Goal: Transaction & Acquisition: Book appointment/travel/reservation

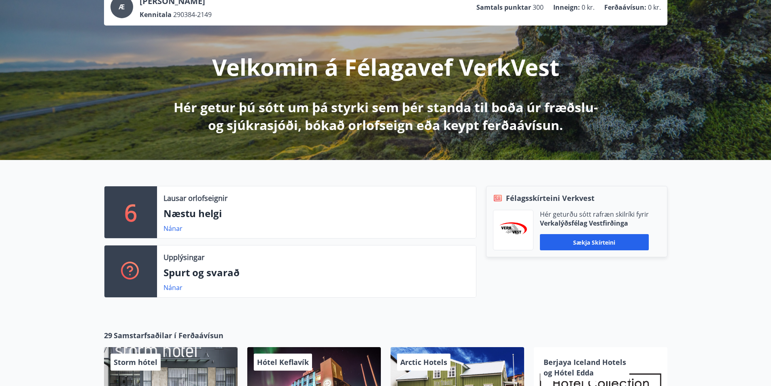
scroll to position [81, 0]
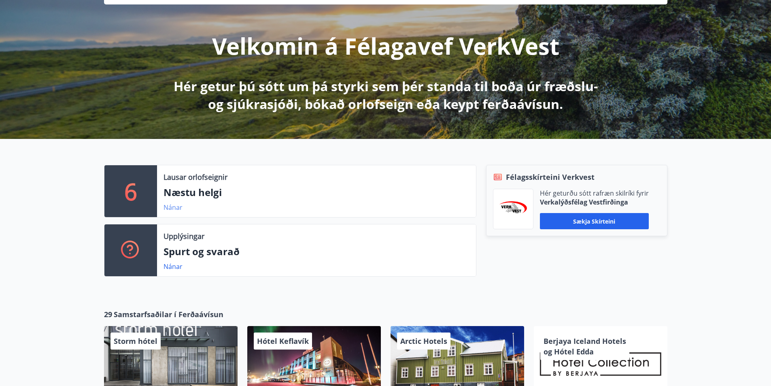
click at [174, 209] on link "Nánar" at bounding box center [173, 207] width 19 height 9
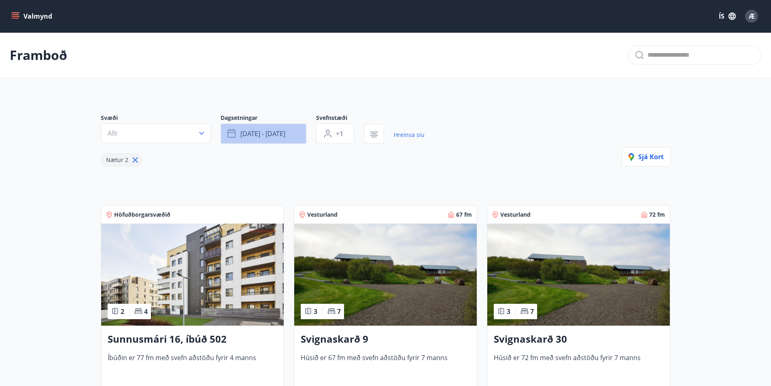
click at [296, 135] on button "[DATE] - [DATE]" at bounding box center [264, 134] width 86 height 20
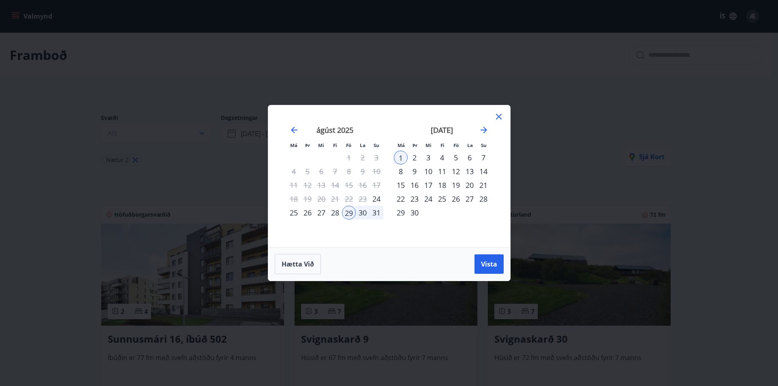
click at [498, 117] on icon at bounding box center [498, 116] width 1 height 1
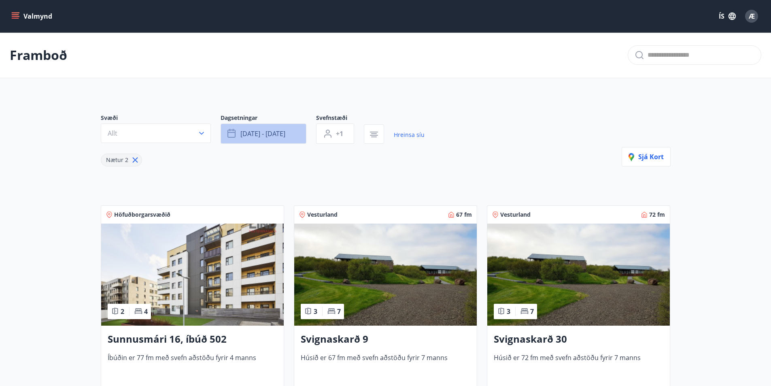
click at [292, 132] on button "[DATE] - [DATE]" at bounding box center [264, 134] width 86 height 20
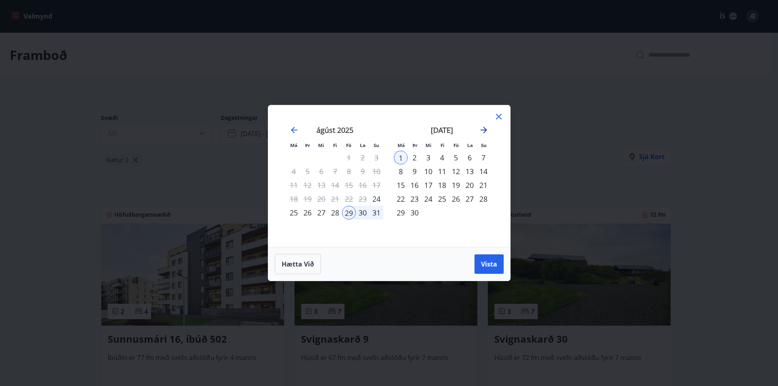
click at [481, 128] on icon "Move forward to switch to the next month." at bounding box center [484, 130] width 10 height 10
click at [485, 130] on icon "Move forward to switch to the next month." at bounding box center [483, 130] width 6 height 6
click at [292, 129] on icon "Move backward to switch to the previous month." at bounding box center [294, 130] width 6 height 6
click at [497, 116] on icon at bounding box center [499, 117] width 10 height 10
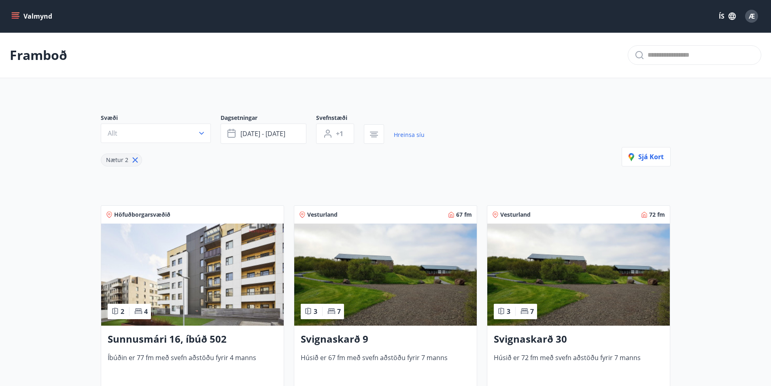
click at [155, 339] on h3 "Sunnusmári 16, íbúð 502" at bounding box center [193, 339] width 170 height 15
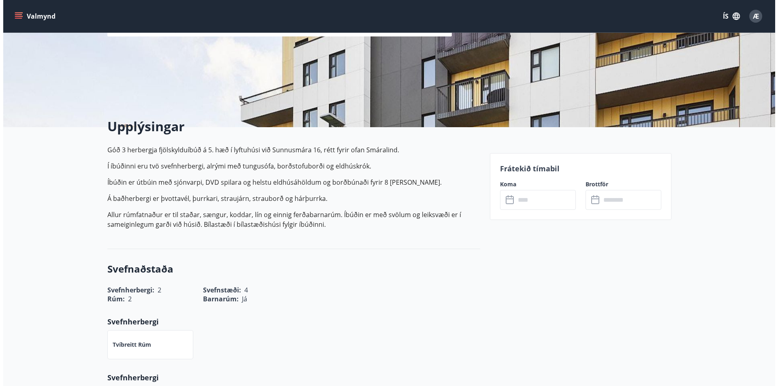
scroll to position [121, 0]
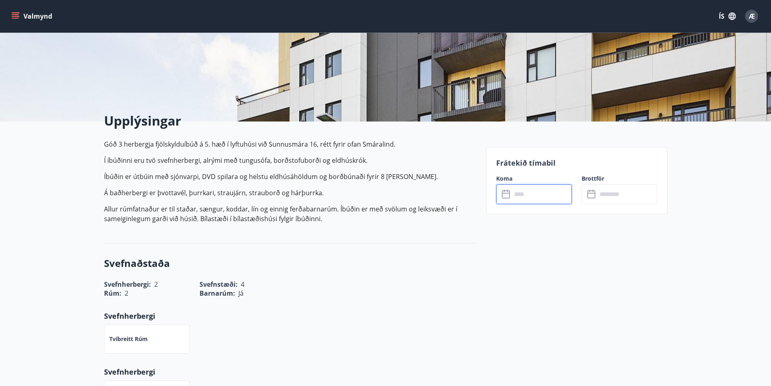
click at [547, 197] on input "text" at bounding box center [542, 194] width 60 height 20
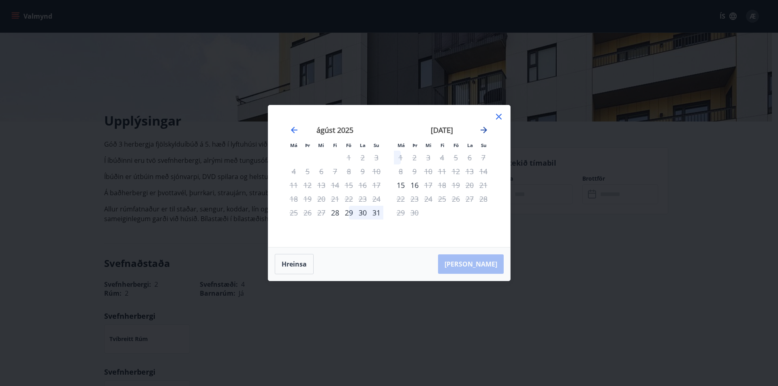
click at [480, 127] on icon "Move forward to switch to the next month." at bounding box center [484, 130] width 10 height 10
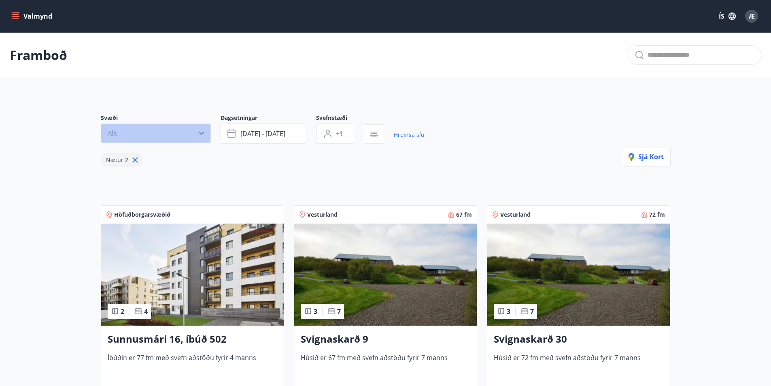
click at [150, 127] on button "Allt" at bounding box center [156, 133] width 110 height 19
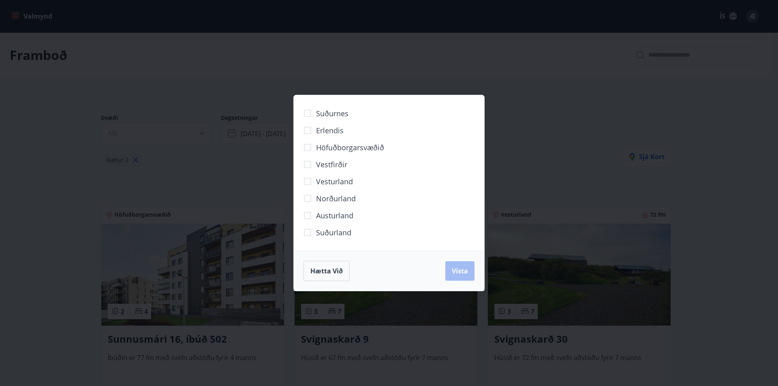
click at [171, 132] on div "Suðurnes Erlendis Höfuðborgarsvæðið Vestfirðir Vesturland Norðurland Austurland…" at bounding box center [389, 193] width 778 height 386
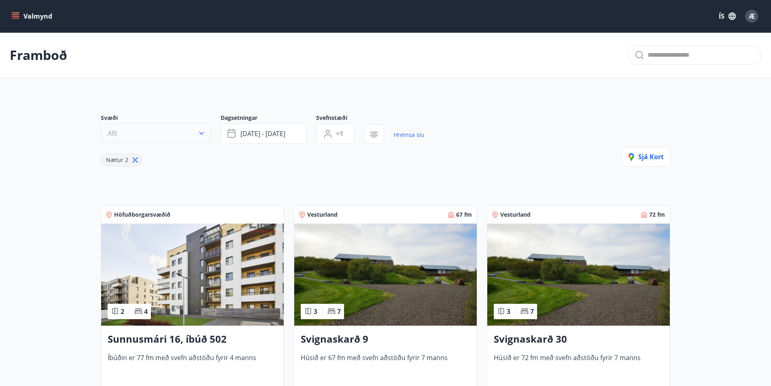
click at [202, 133] on icon "button" at bounding box center [202, 133] width 8 height 8
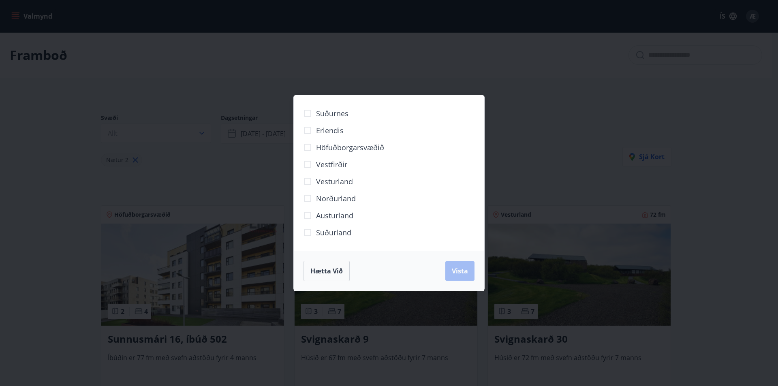
click at [157, 132] on div "Suðurnes Erlendis Höfuðborgarsvæðið Vestfirðir Vesturland Norðurland Austurland…" at bounding box center [389, 193] width 778 height 386
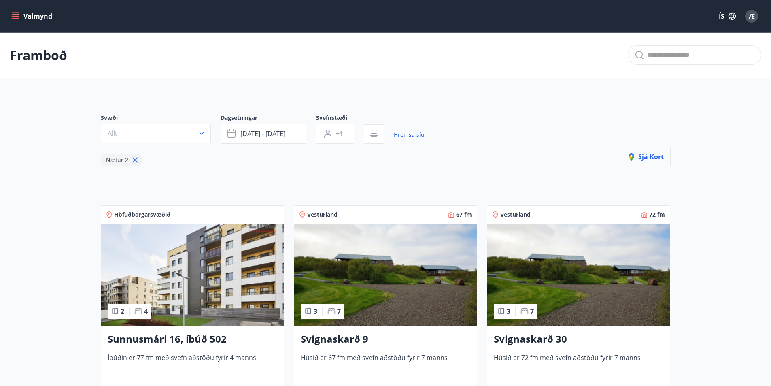
click at [645, 155] on span "Sjá kort" at bounding box center [646, 156] width 35 height 9
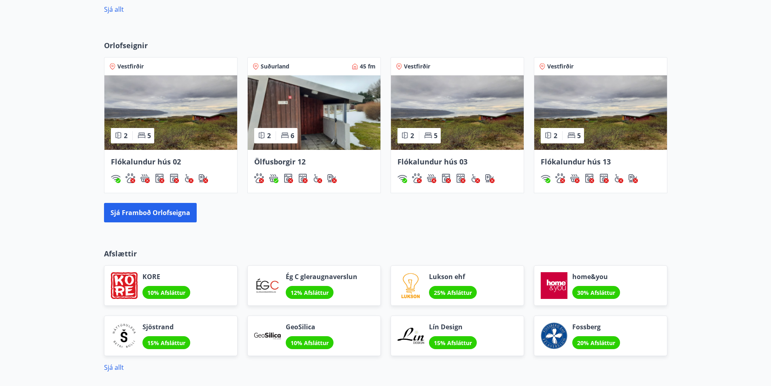
scroll to position [472, 0]
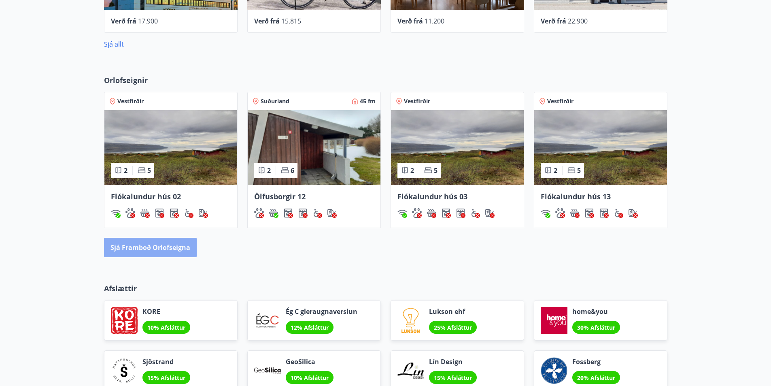
click at [179, 249] on button "Sjá framboð orlofseigna" at bounding box center [150, 247] width 93 height 19
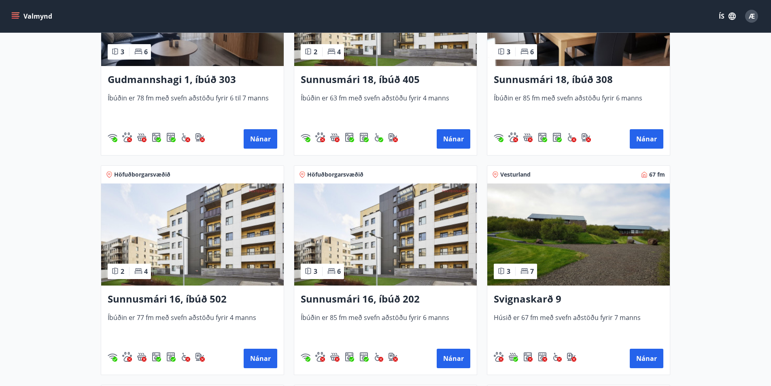
scroll to position [283, 0]
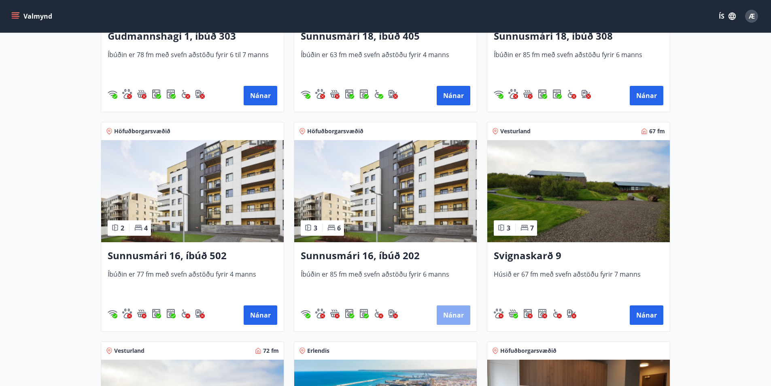
click at [450, 314] on button "Nánar" at bounding box center [454, 314] width 34 height 19
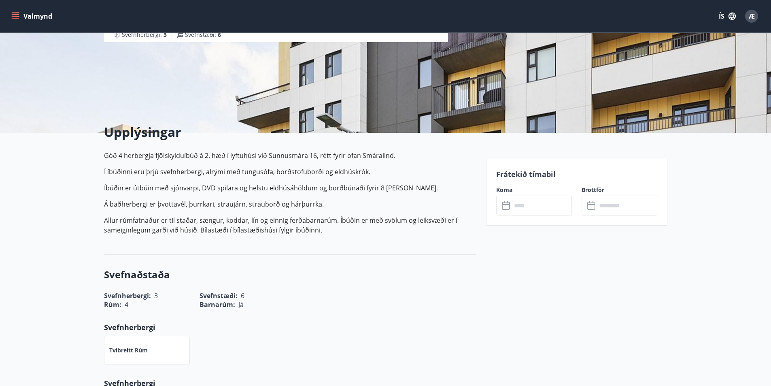
scroll to position [121, 0]
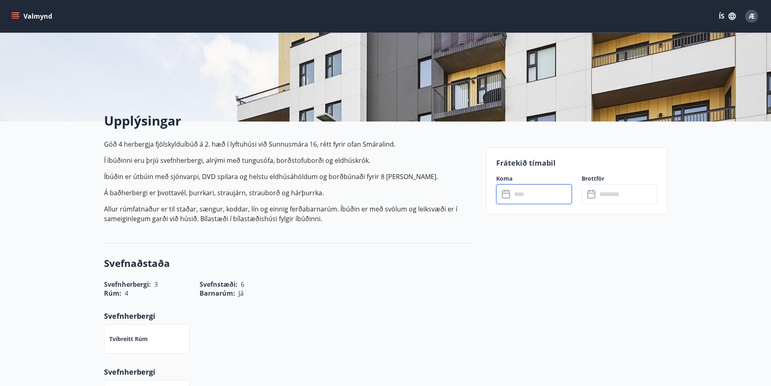
click at [545, 195] on input "text" at bounding box center [542, 194] width 60 height 20
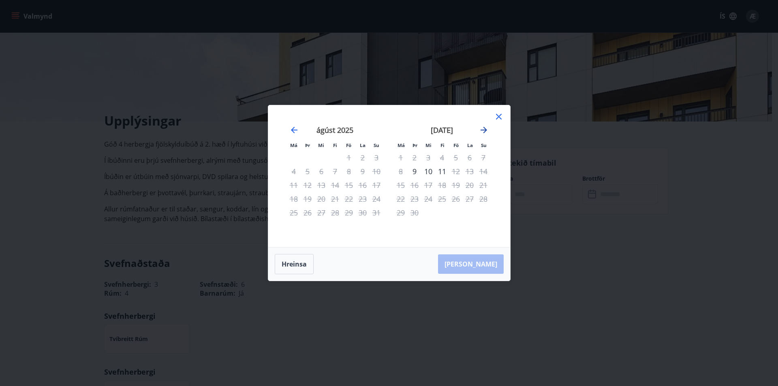
click at [483, 129] on icon "Move forward to switch to the next month." at bounding box center [484, 130] width 10 height 10
click at [477, 266] on div "Hreinsa Taka Frá" at bounding box center [389, 263] width 242 height 33
click at [497, 112] on icon at bounding box center [499, 117] width 10 height 10
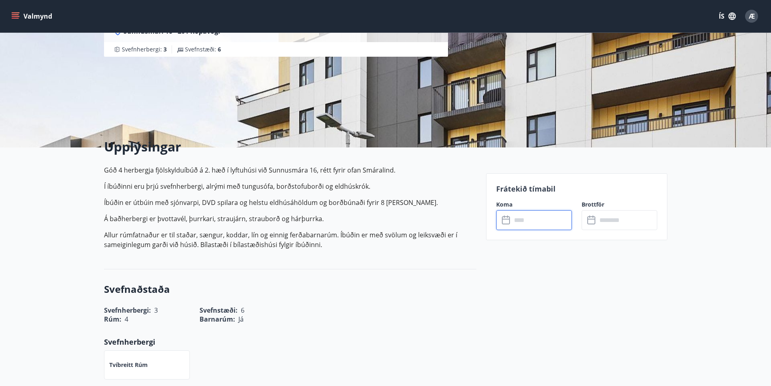
scroll to position [81, 0]
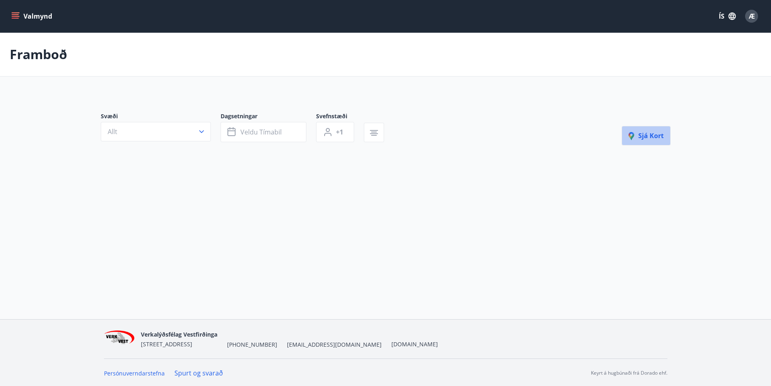
click at [652, 134] on span "Sjá kort" at bounding box center [646, 135] width 35 height 9
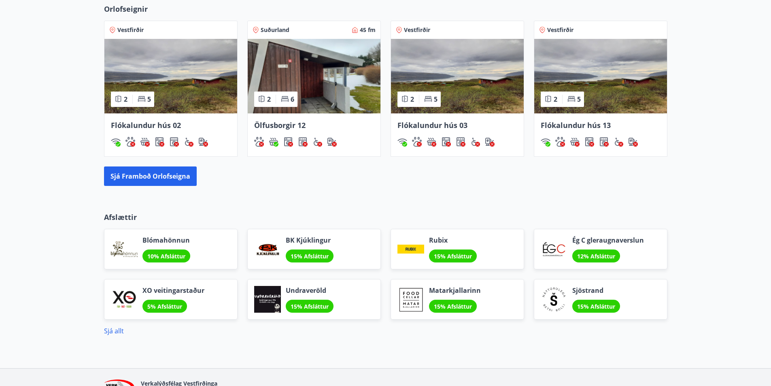
scroll to position [567, 0]
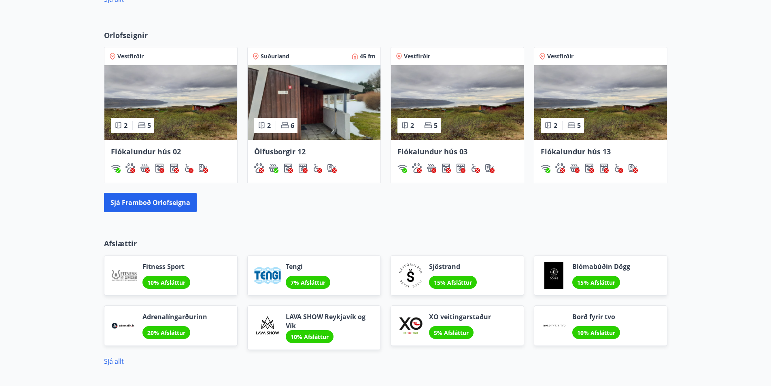
scroll to position [597, 0]
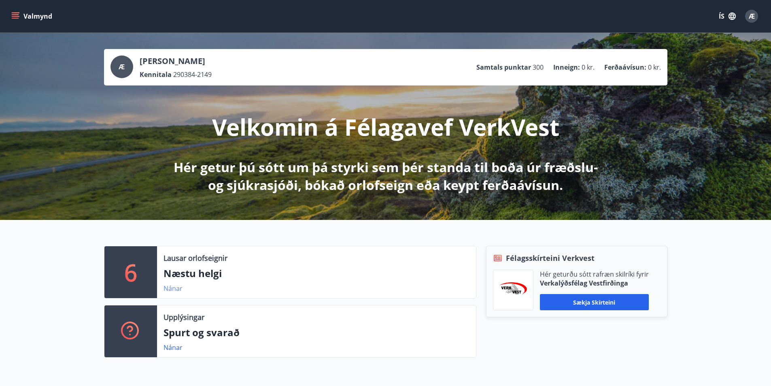
click at [169, 288] on link "Nánar" at bounding box center [173, 288] width 19 height 9
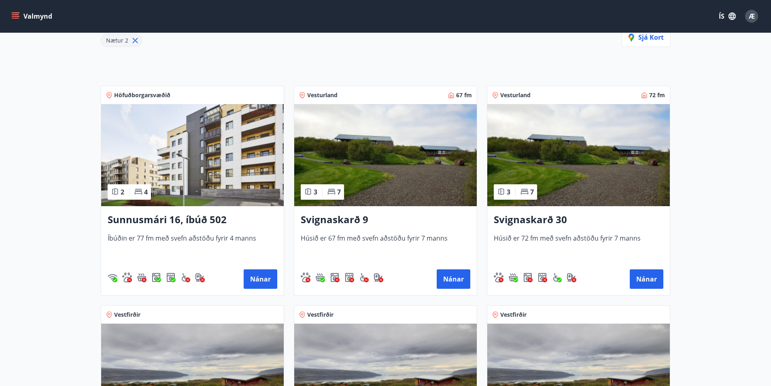
scroll to position [121, 0]
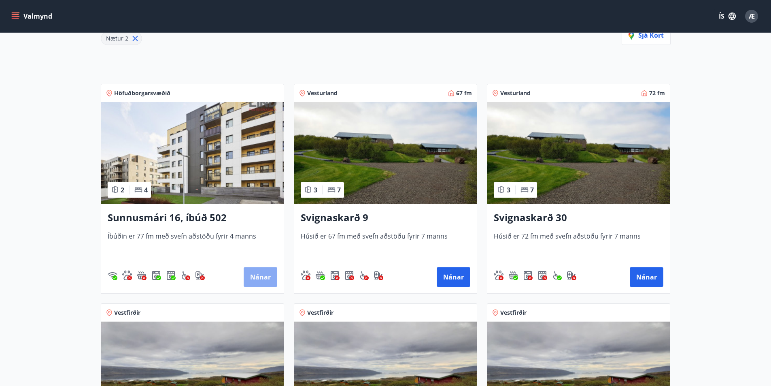
click at [262, 275] on button "Nánar" at bounding box center [261, 276] width 34 height 19
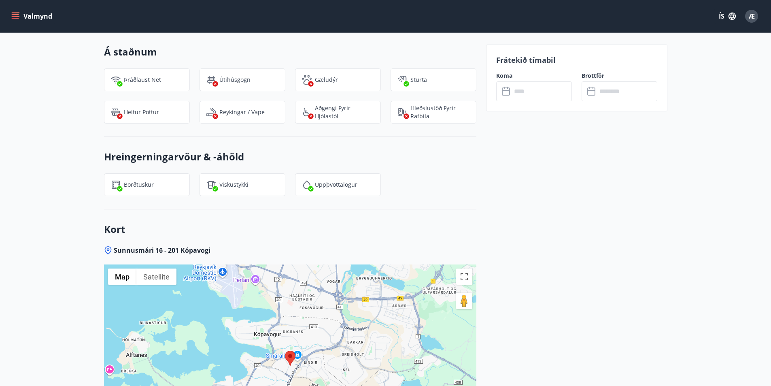
scroll to position [891, 0]
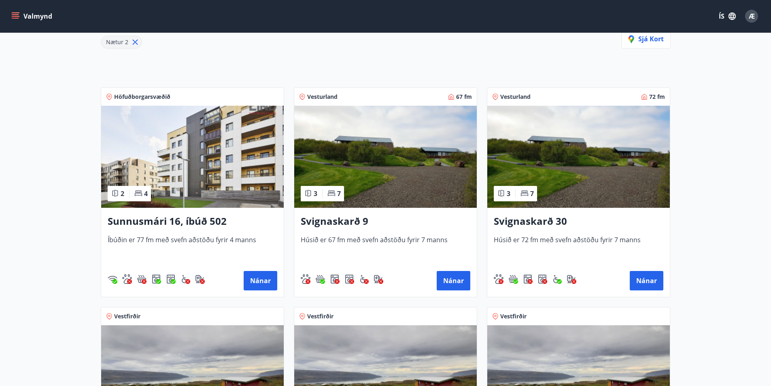
scroll to position [202, 0]
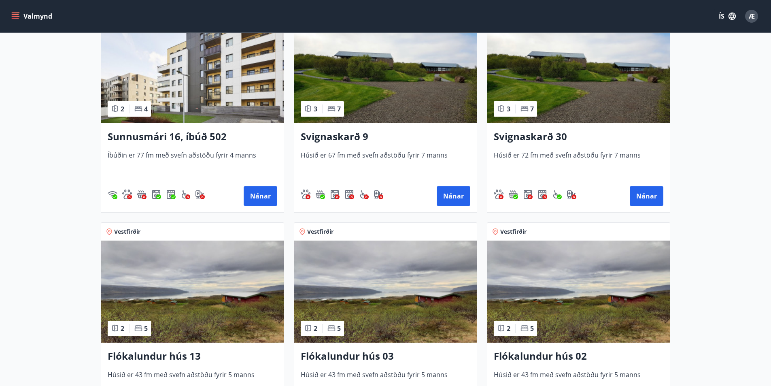
click at [154, 77] on img at bounding box center [192, 72] width 183 height 102
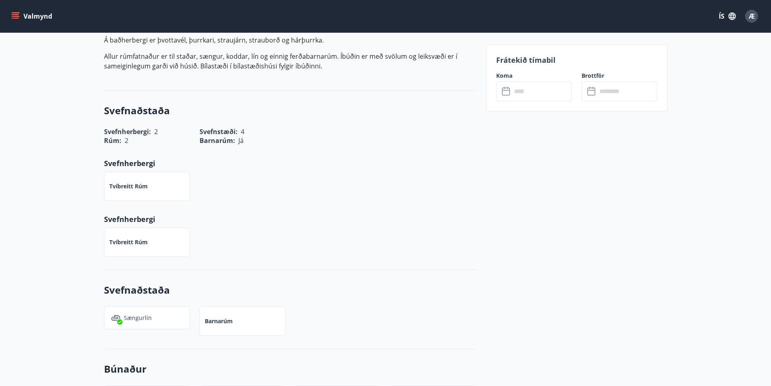
scroll to position [283, 0]
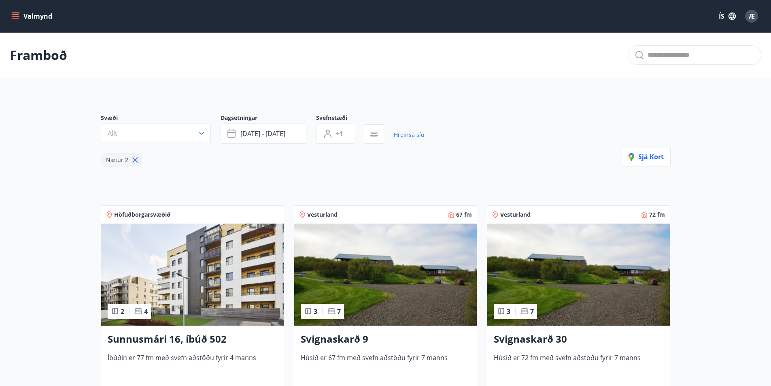
click at [141, 213] on span "Höfuðborgarsvæðið" at bounding box center [142, 215] width 56 height 8
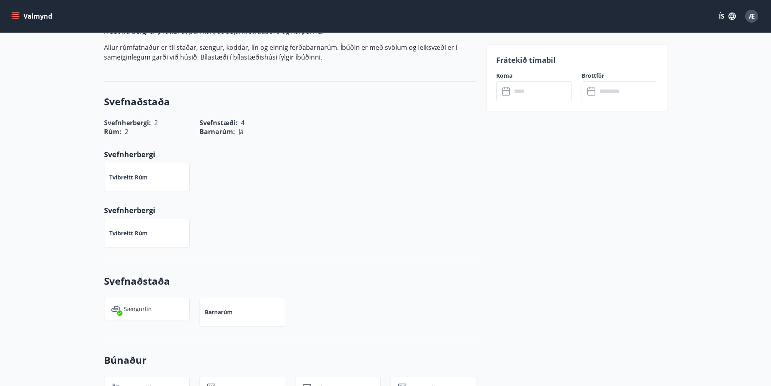
scroll to position [283, 0]
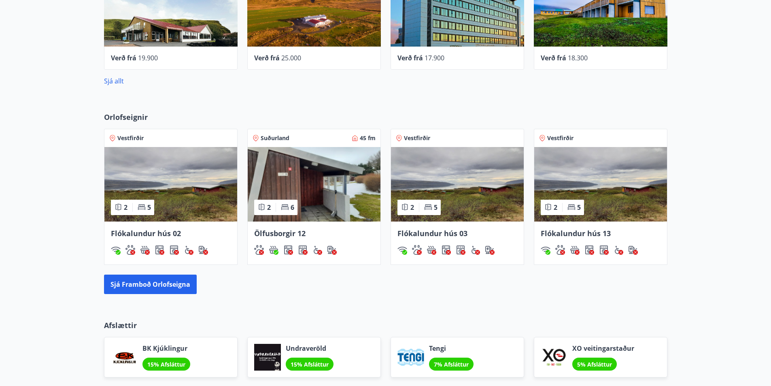
scroll to position [445, 0]
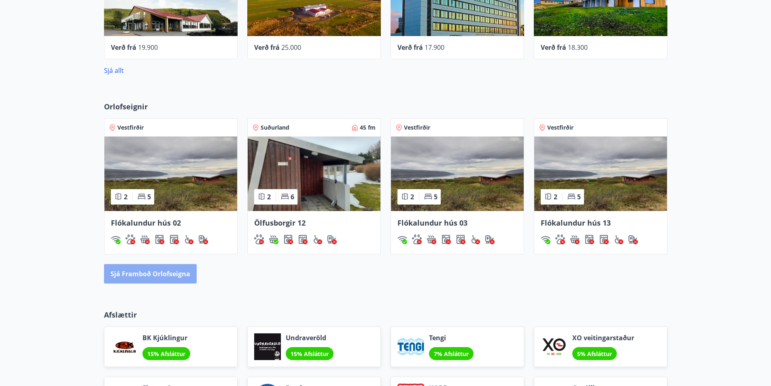
click at [182, 271] on button "Sjá framboð orlofseigna" at bounding box center [150, 273] width 93 height 19
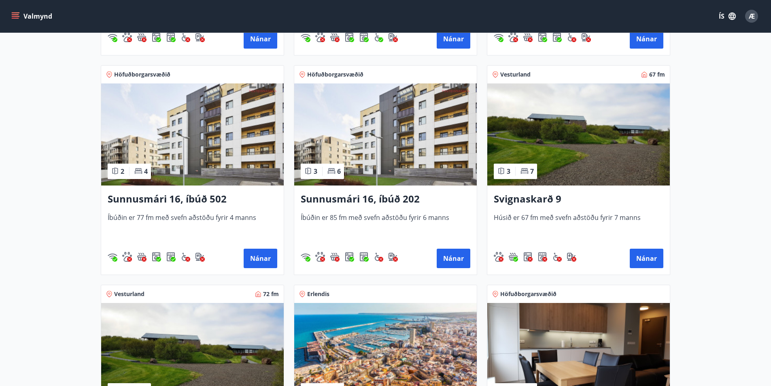
scroll to position [364, 0]
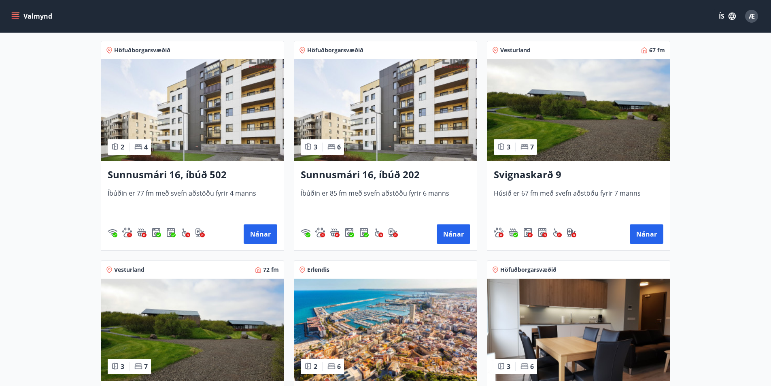
click at [339, 174] on h3 "Sunnusmári 16, íbúð 202" at bounding box center [386, 175] width 170 height 15
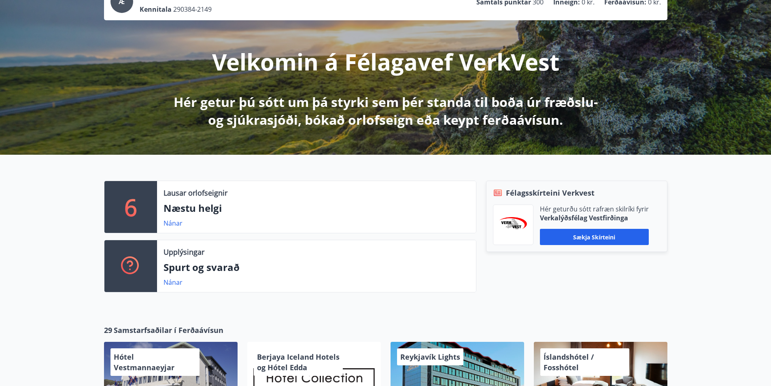
scroll to position [65, 0]
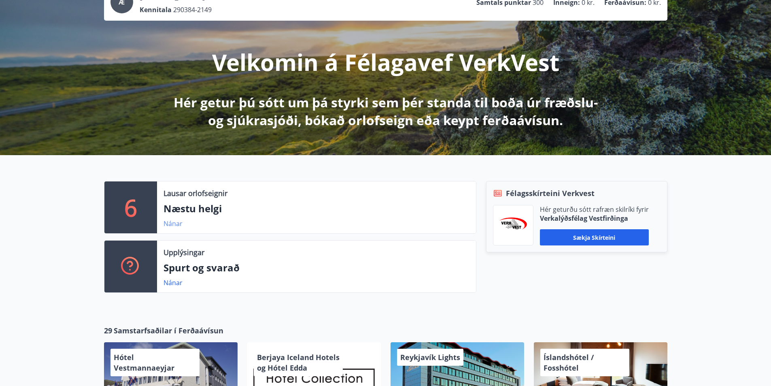
click at [174, 222] on link "Nánar" at bounding box center [173, 223] width 19 height 9
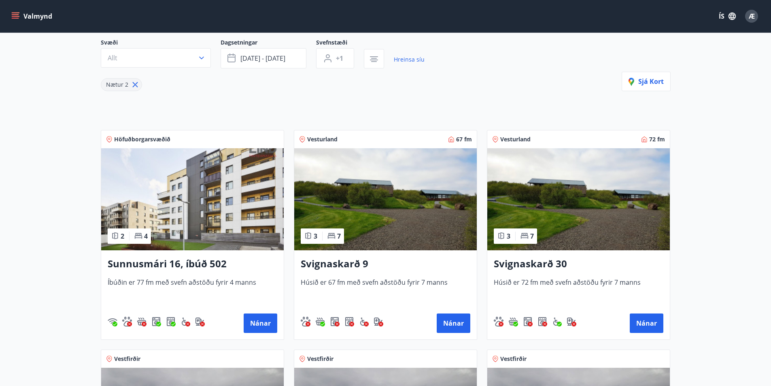
scroll to position [72, 0]
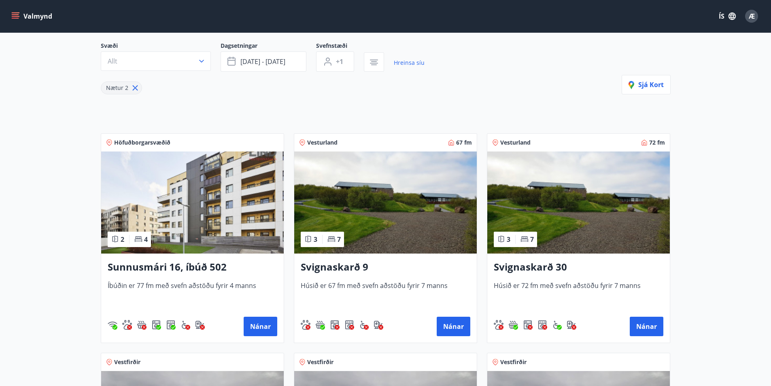
click at [146, 141] on span "Höfuðborgarsvæðið" at bounding box center [142, 142] width 56 height 8
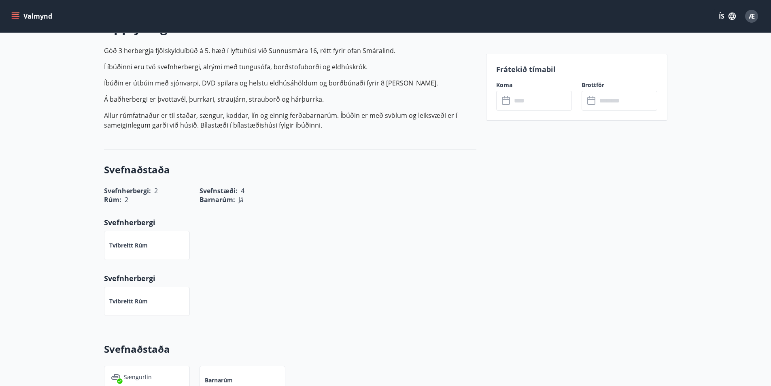
scroll to position [283, 0]
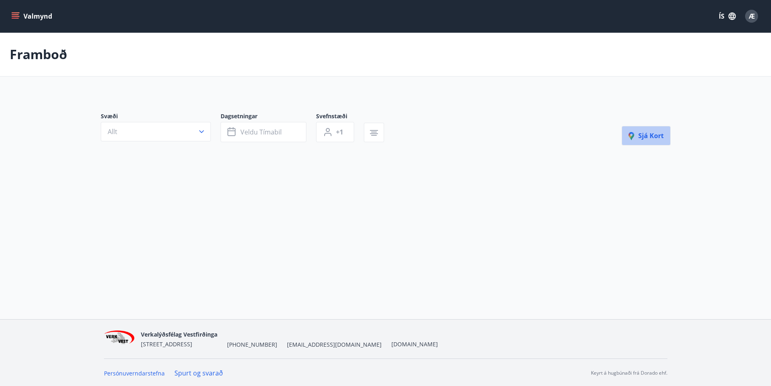
click at [643, 134] on span "Sjá kort" at bounding box center [646, 135] width 35 height 9
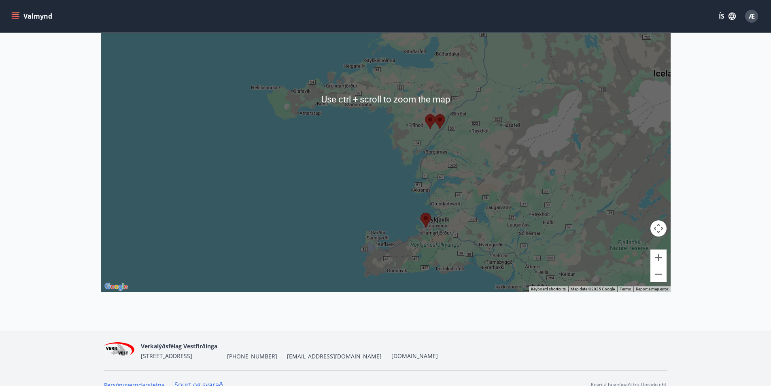
scroll to position [228, 0]
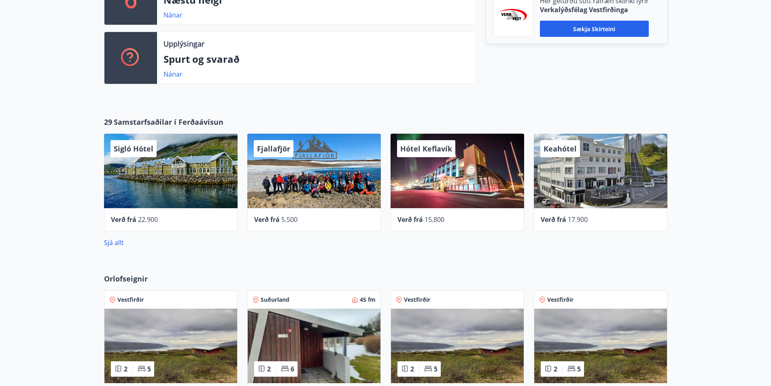
scroll to position [30, 0]
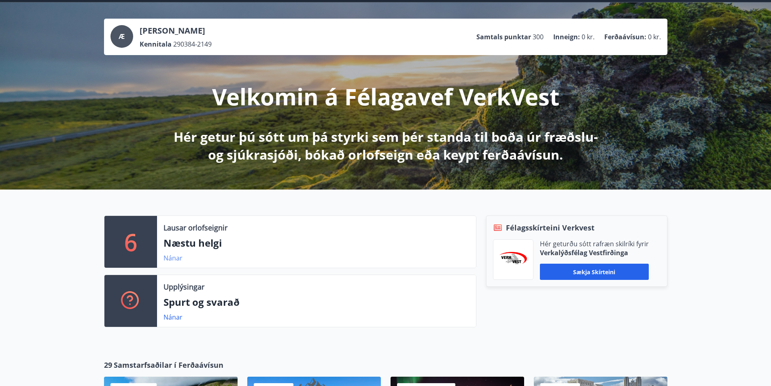
click at [176, 258] on link "Nánar" at bounding box center [173, 257] width 19 height 9
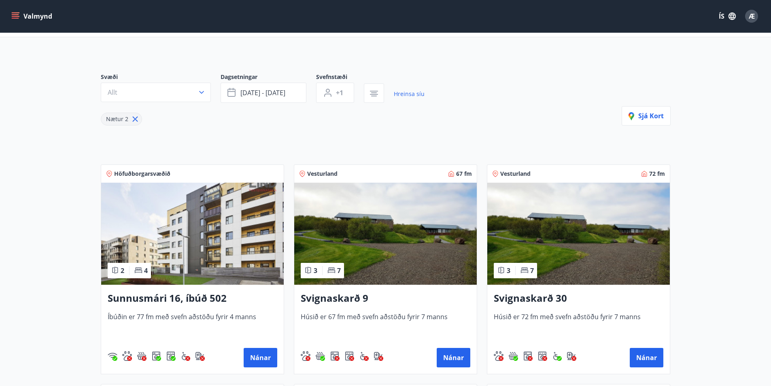
scroll to position [40, 0]
click at [126, 190] on img at bounding box center [192, 234] width 183 height 102
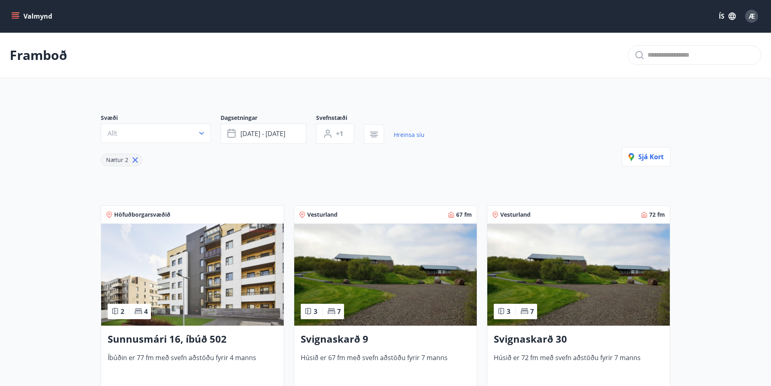
click at [151, 215] on span "Höfuðborgarsvæðið" at bounding box center [142, 215] width 56 height 8
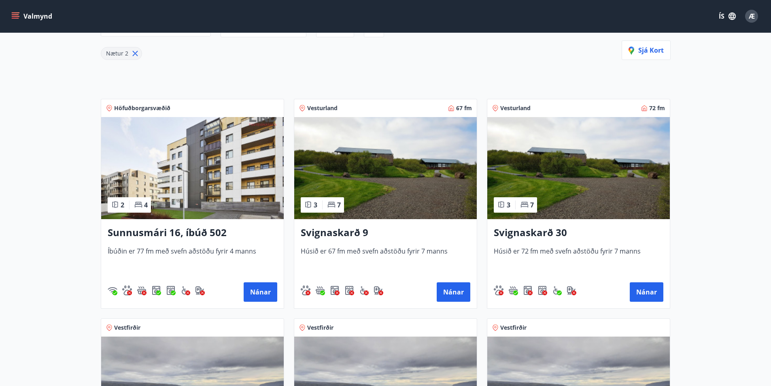
scroll to position [123, 0]
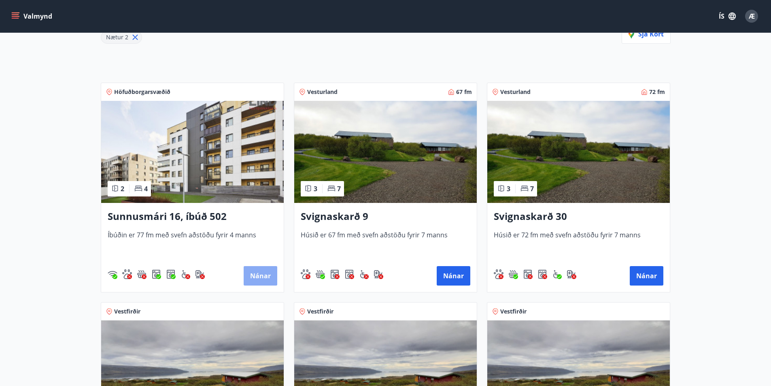
click at [257, 277] on button "Nánar" at bounding box center [261, 275] width 34 height 19
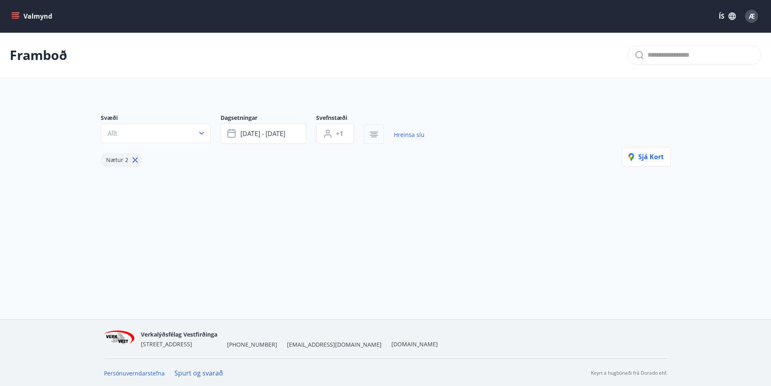
scroll to position [1, 0]
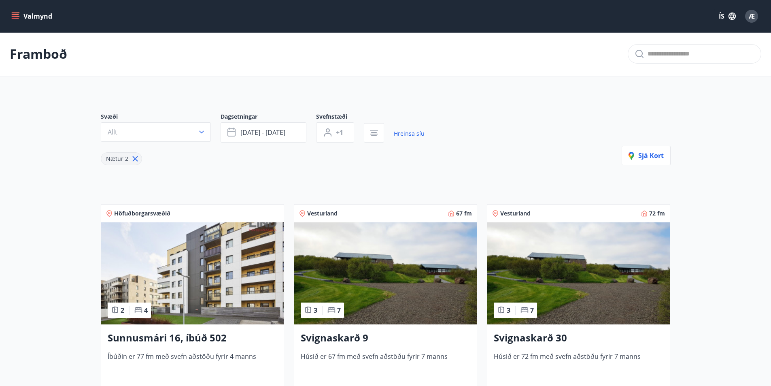
click at [324, 211] on span "Vesturland" at bounding box center [322, 213] width 30 height 8
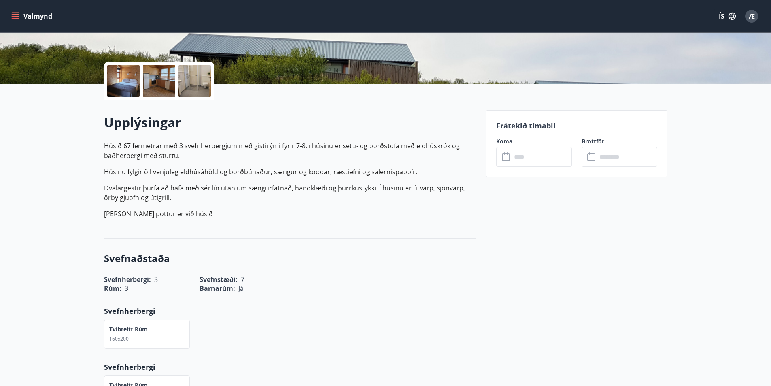
scroll to position [162, 0]
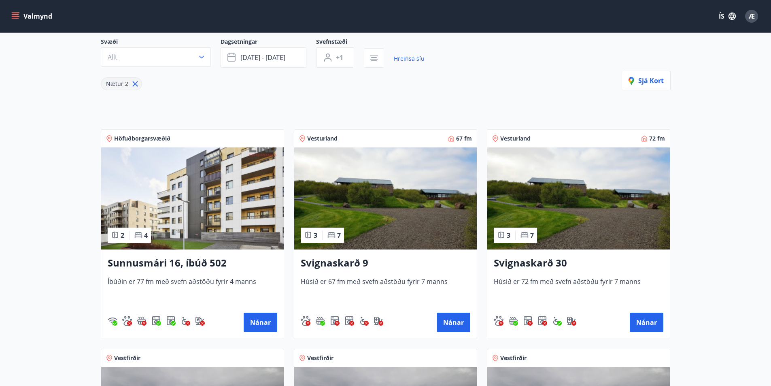
scroll to position [81, 0]
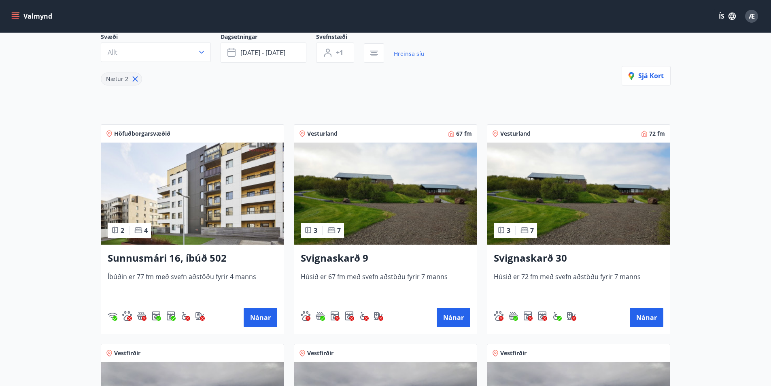
click at [191, 187] on img at bounding box center [192, 194] width 183 height 102
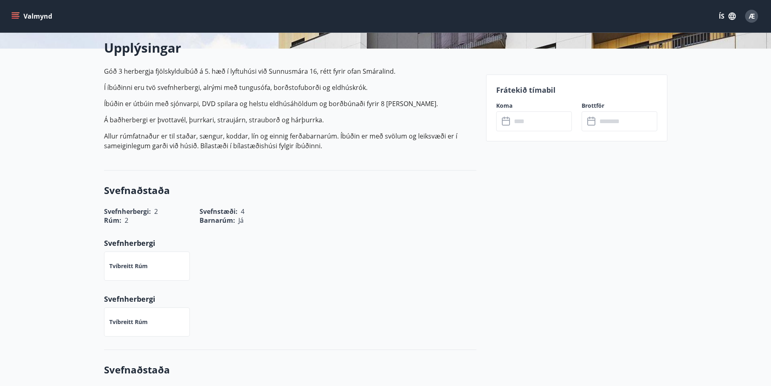
scroll to position [202, 0]
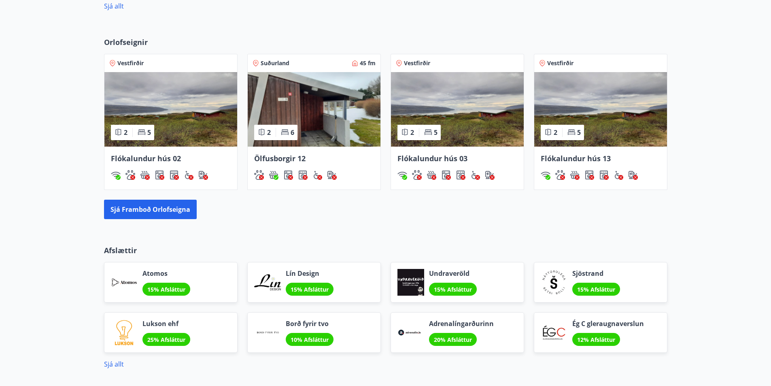
scroll to position [526, 0]
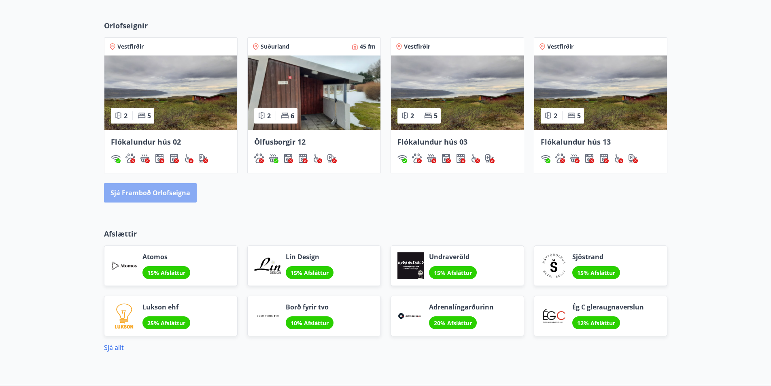
click at [177, 192] on button "Sjá framboð orlofseigna" at bounding box center [150, 192] width 93 height 19
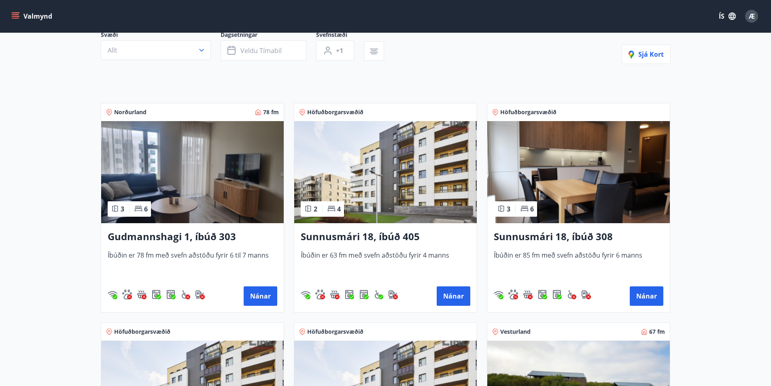
scroll to position [81, 0]
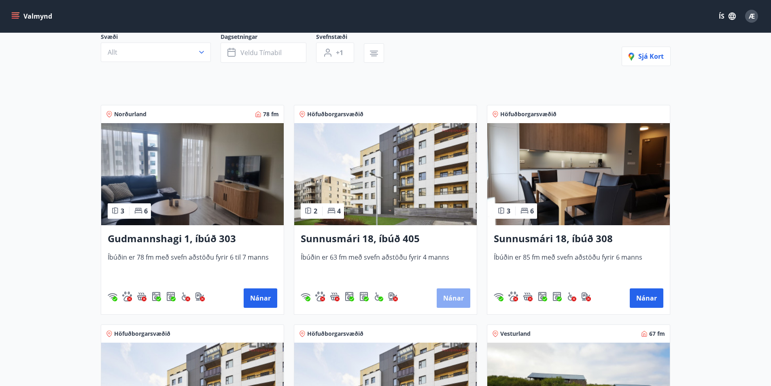
click at [453, 294] on button "Nánar" at bounding box center [454, 297] width 34 height 19
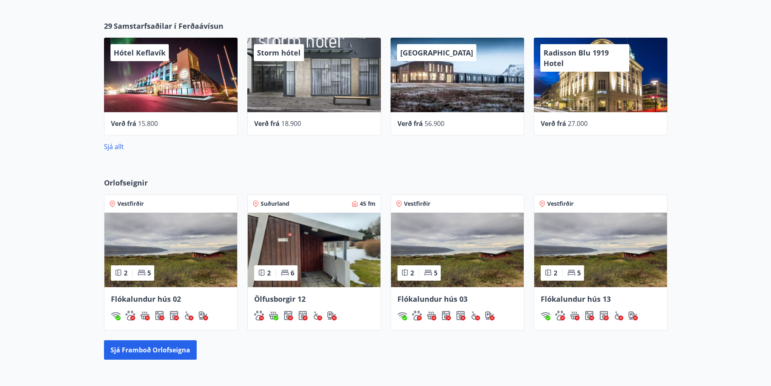
scroll to position [392, 0]
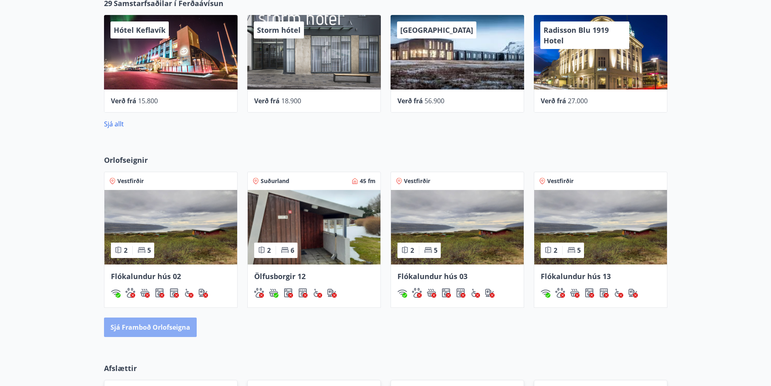
click at [156, 329] on button "Sjá framboð orlofseigna" at bounding box center [150, 326] width 93 height 19
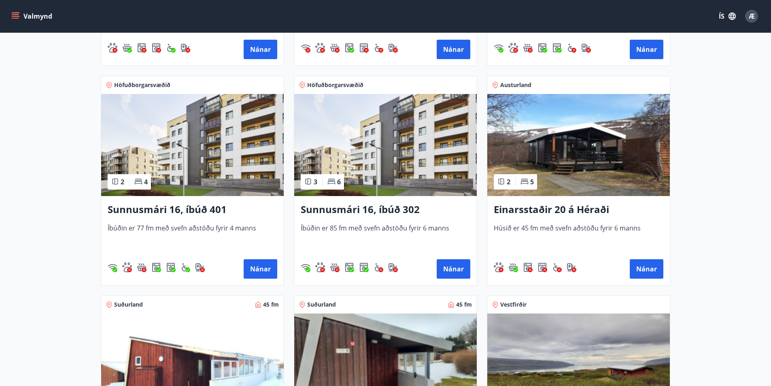
scroll to position [769, 0]
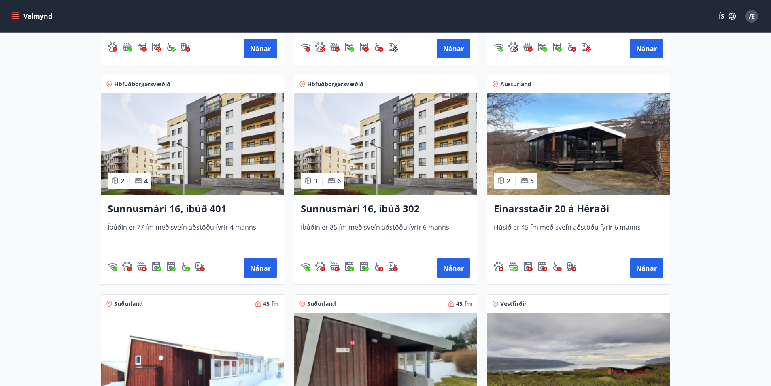
click at [400, 209] on h3 "Sunnusmári 16, íbúð 302" at bounding box center [386, 209] width 170 height 15
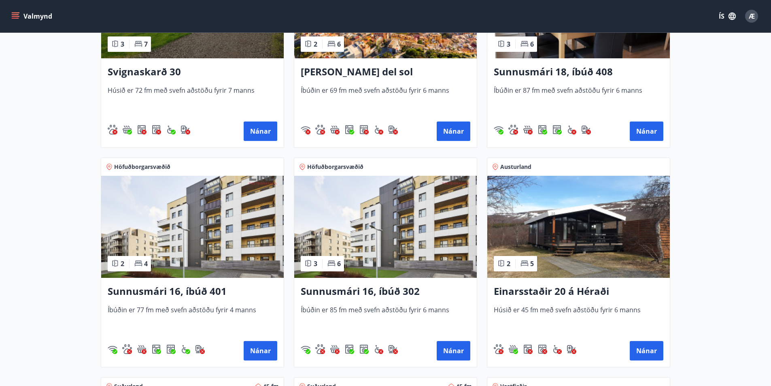
scroll to position [688, 0]
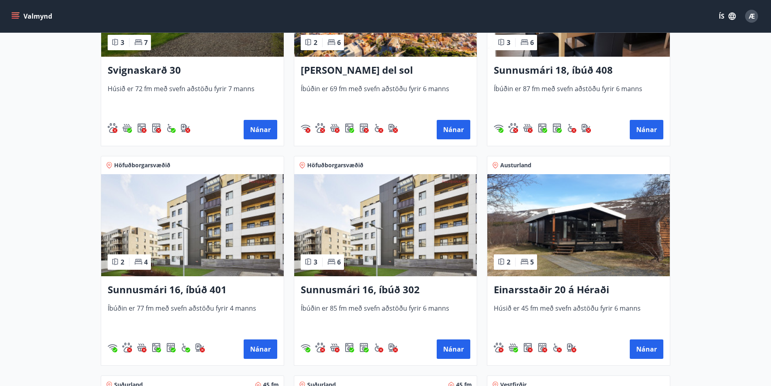
click at [357, 215] on img at bounding box center [385, 225] width 183 height 102
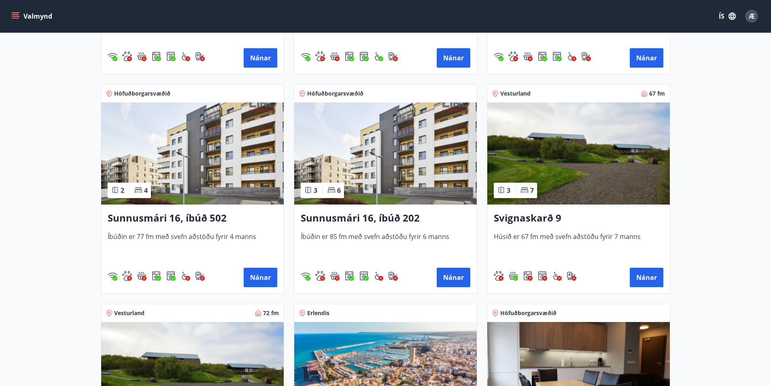
scroll to position [324, 0]
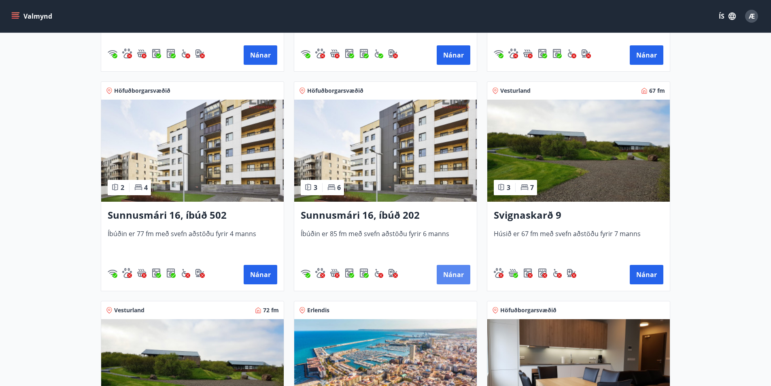
click at [455, 276] on button "Nánar" at bounding box center [454, 274] width 34 height 19
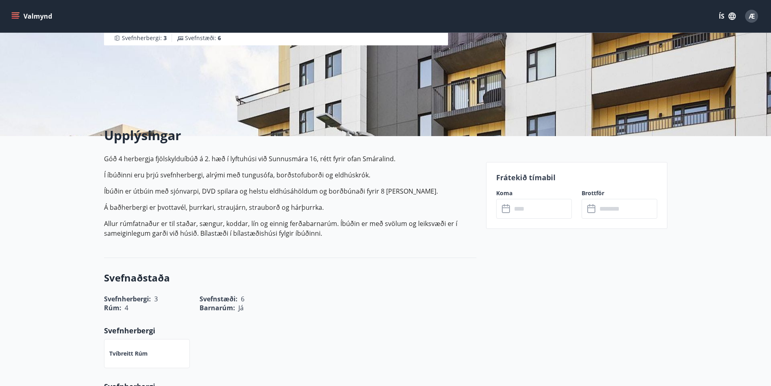
scroll to position [121, 0]
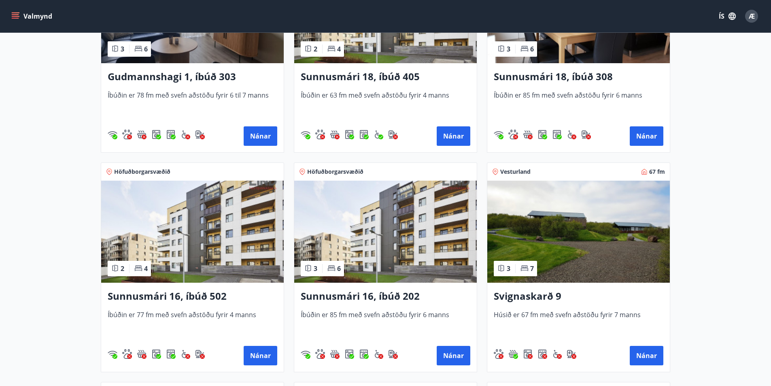
scroll to position [283, 0]
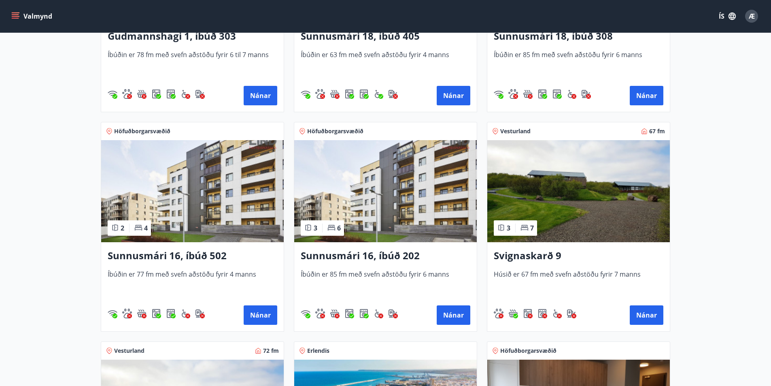
click at [345, 253] on h3 "Sunnusmári 16, íbúð 202" at bounding box center [386, 256] width 170 height 15
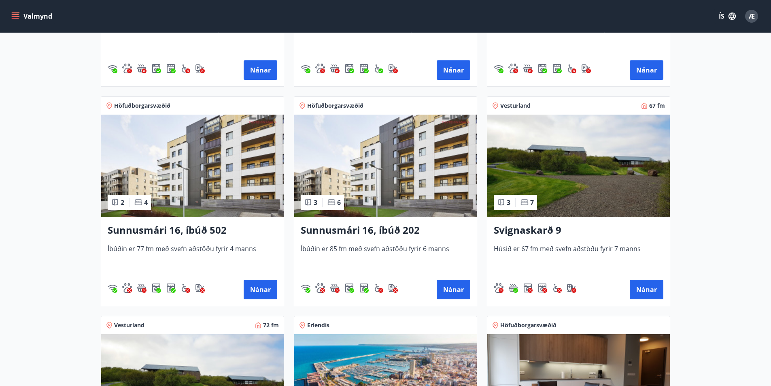
scroll to position [324, 0]
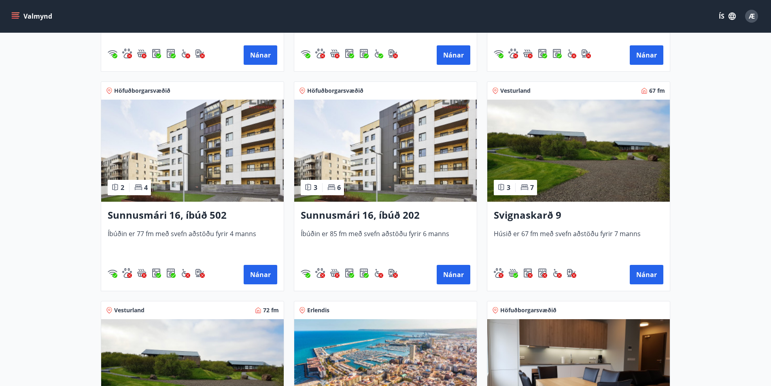
click at [350, 214] on h3 "Sunnusmári 16, íbúð 202" at bounding box center [386, 215] width 170 height 15
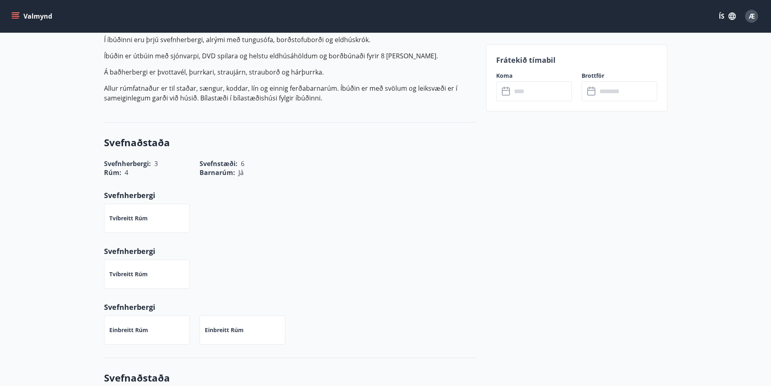
scroll to position [243, 0]
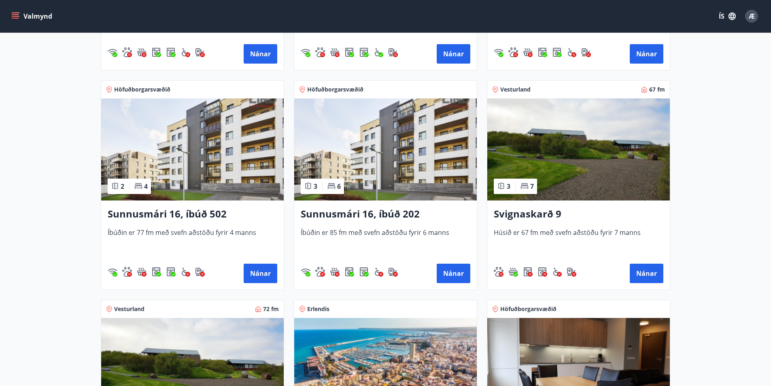
scroll to position [285, 0]
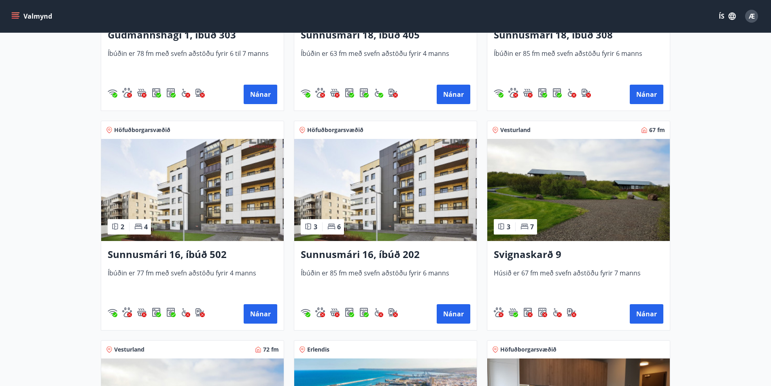
click at [354, 129] on span "Höfuðborgarsvæðið" at bounding box center [335, 130] width 56 height 8
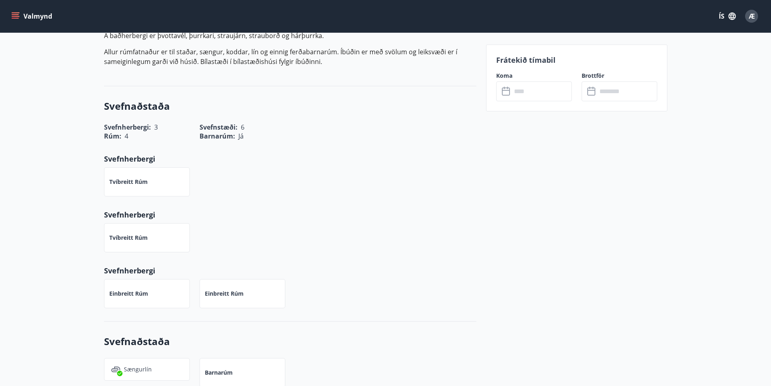
scroll to position [283, 0]
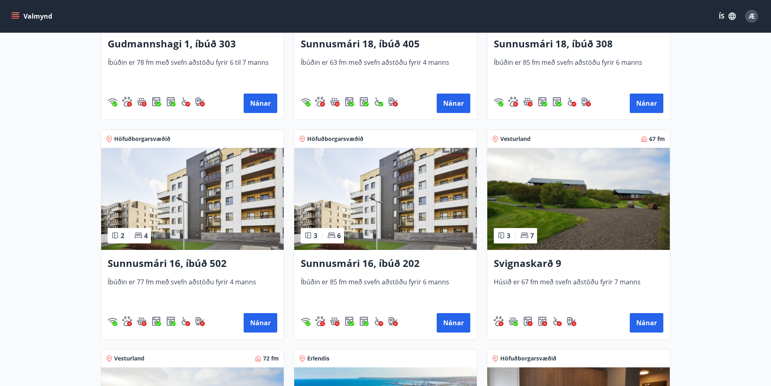
scroll to position [283, 0]
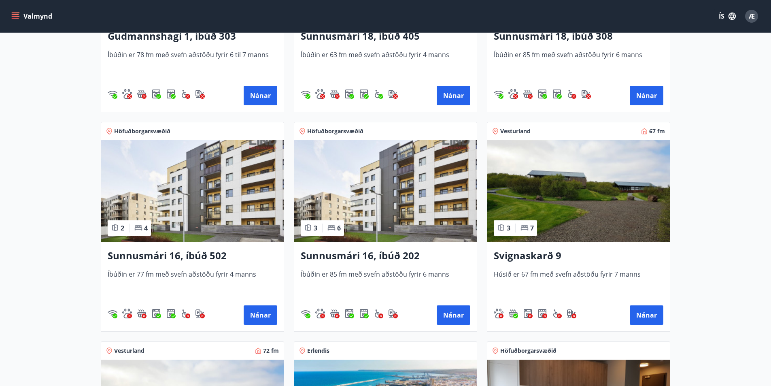
click at [328, 274] on span "Íbúðin er 85 fm með svefn aðstöðu fyrir 6 manns" at bounding box center [386, 283] width 170 height 27
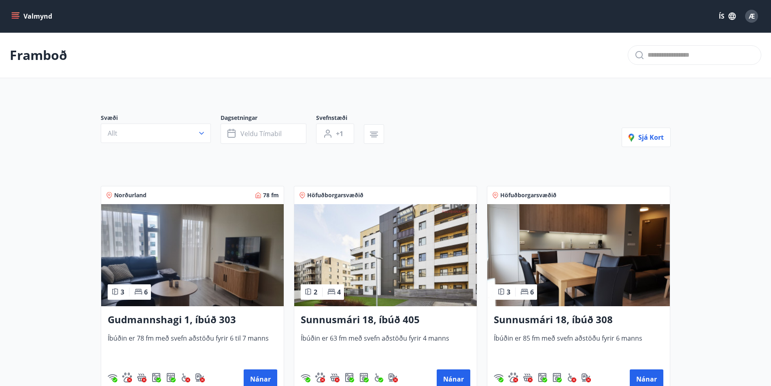
click at [215, 320] on h3 "Gudmannshagi 1, íbúð 303" at bounding box center [193, 320] width 170 height 15
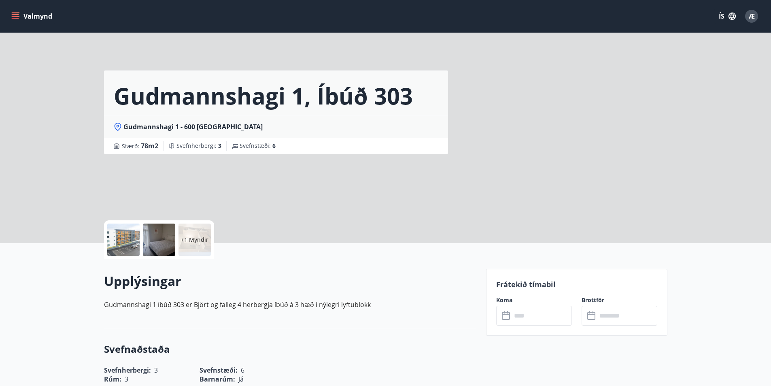
click at [196, 239] on p "+1 Myndir" at bounding box center [195, 240] width 28 height 8
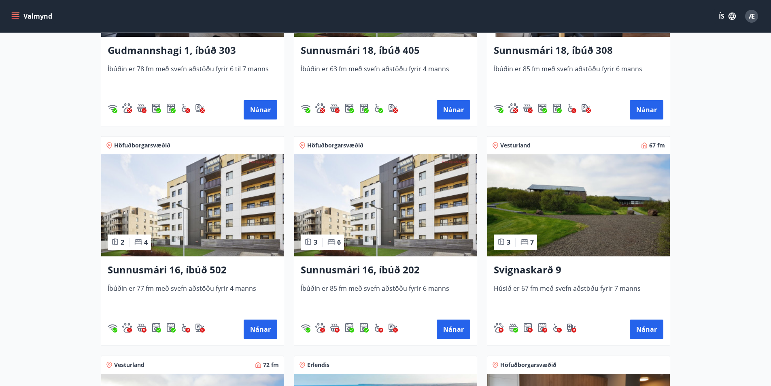
scroll to position [283, 0]
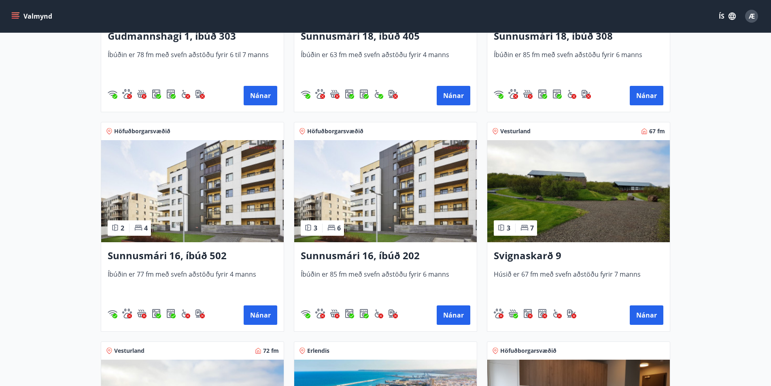
click at [349, 200] on img at bounding box center [385, 191] width 183 height 102
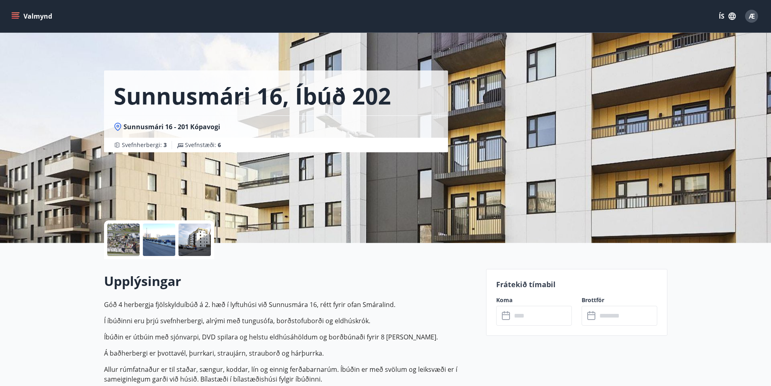
click at [168, 244] on div at bounding box center [159, 240] width 32 height 32
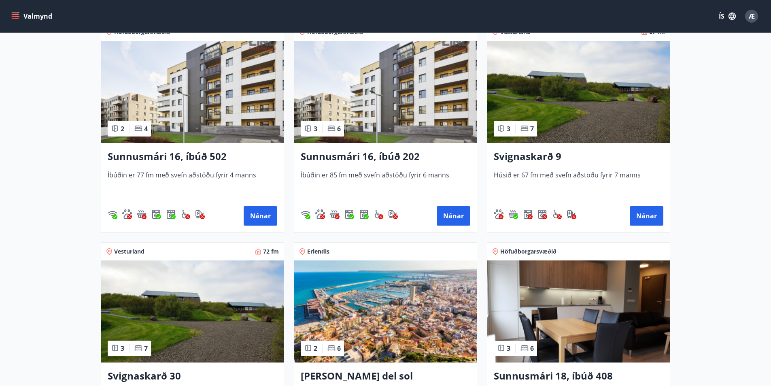
scroll to position [364, 0]
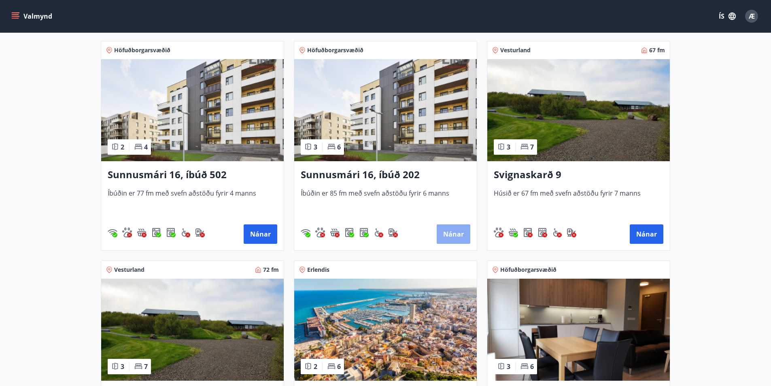
click at [450, 234] on button "Nánar" at bounding box center [454, 233] width 34 height 19
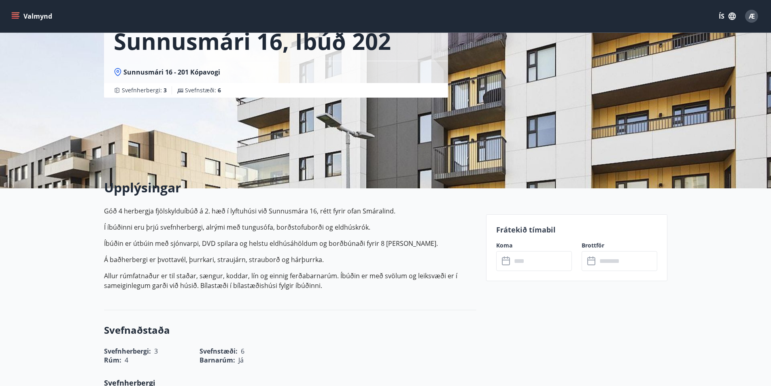
scroll to position [40, 0]
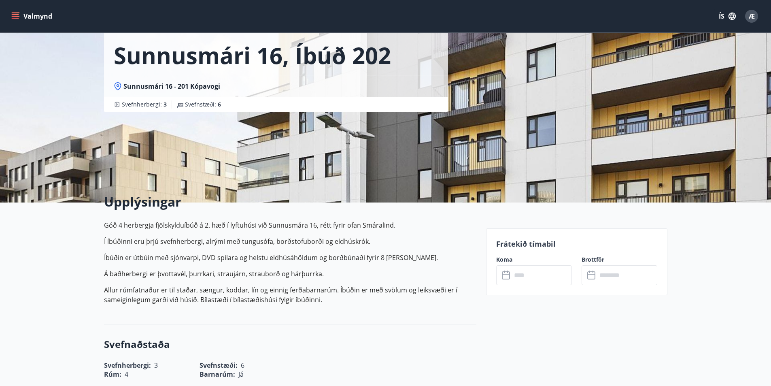
click at [118, 85] on icon at bounding box center [117, 85] width 3 height 3
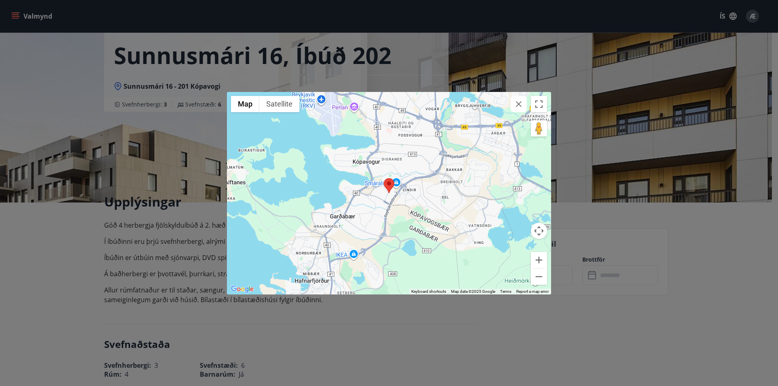
click at [392, 321] on div "← Move left → Move right ↑ Move up ↓ Move down + Zoom in - Zoom out Home Jump l…" at bounding box center [389, 193] width 778 height 386
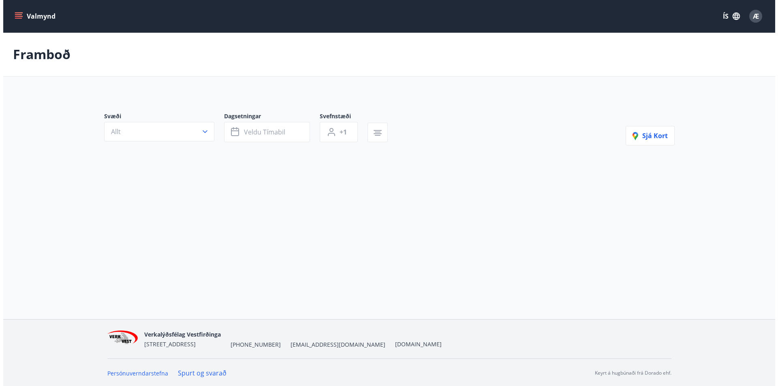
scroll to position [1, 0]
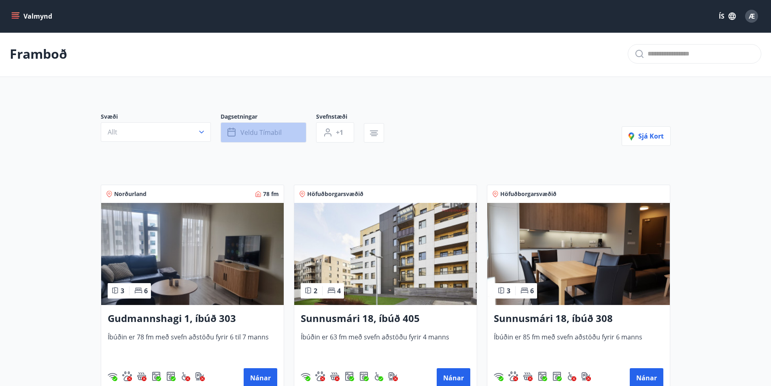
click at [258, 136] on span "Veldu tímabil" at bounding box center [261, 132] width 41 height 9
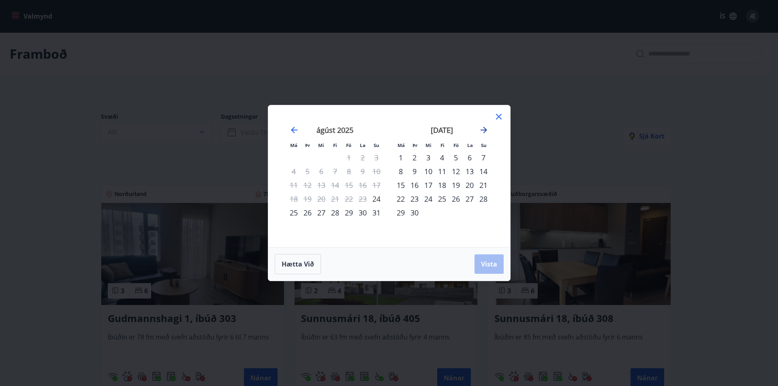
click at [486, 129] on icon "Move forward to switch to the next month." at bounding box center [483, 130] width 6 height 6
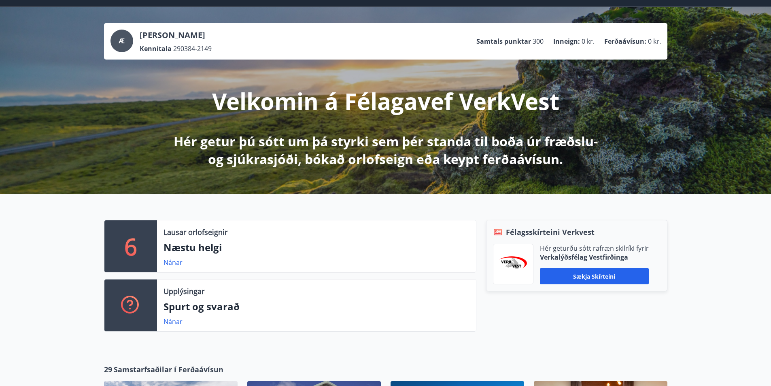
scroll to position [11, 0]
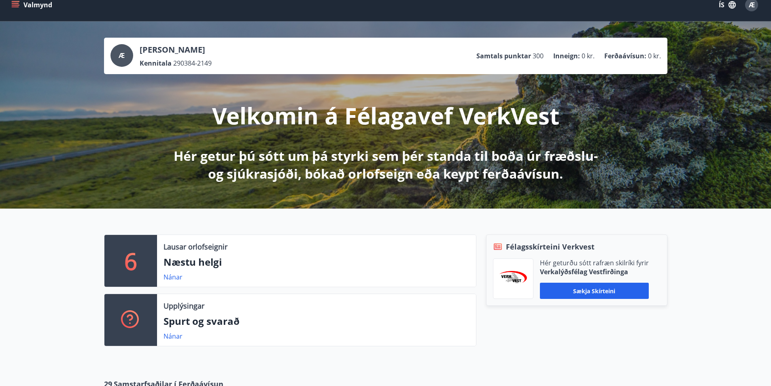
click at [200, 249] on p "Lausar orlofseignir" at bounding box center [196, 246] width 64 height 11
click at [170, 277] on link "Nánar" at bounding box center [173, 277] width 19 height 9
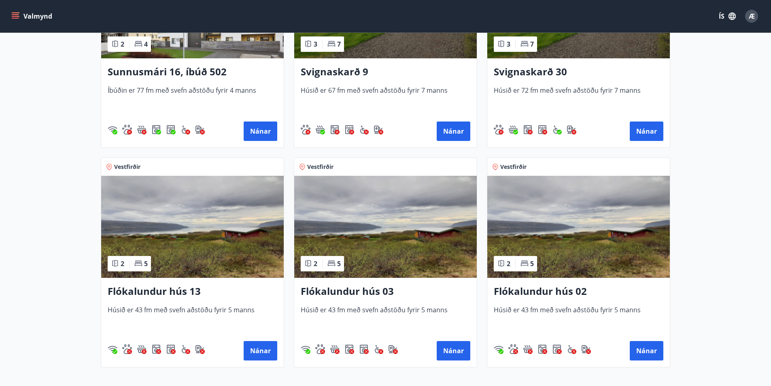
scroll to position [72, 0]
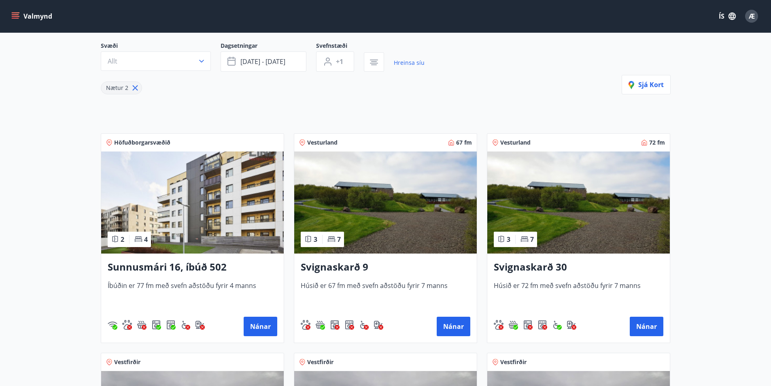
click at [143, 143] on span "Höfuðborgarsvæðið" at bounding box center [142, 142] width 56 height 8
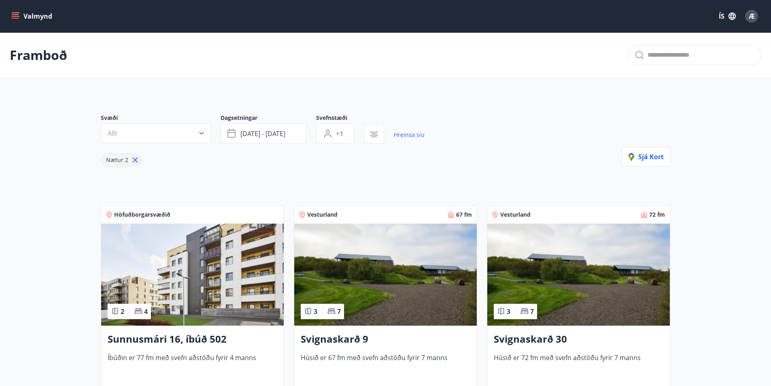
click at [161, 213] on span "Höfuðborgarsvæðið" at bounding box center [142, 215] width 56 height 8
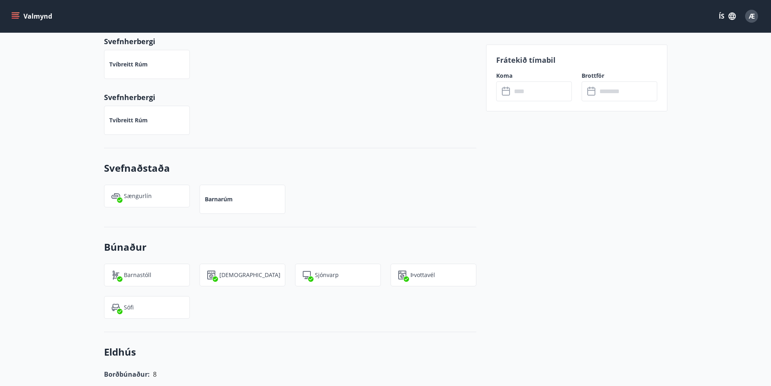
scroll to position [405, 0]
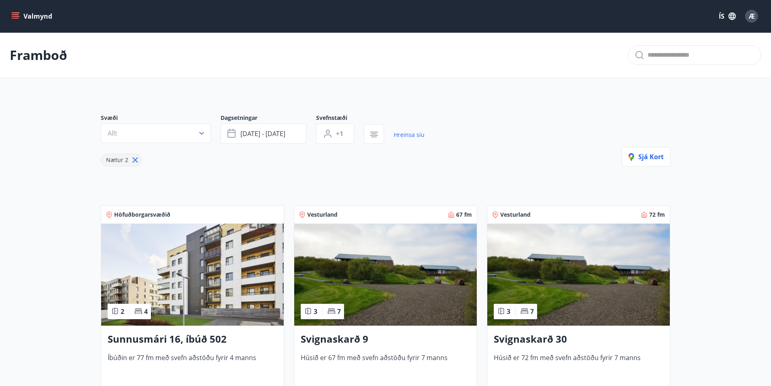
click at [157, 339] on h3 "Sunnusmári 16, íbúð 502" at bounding box center [193, 339] width 170 height 15
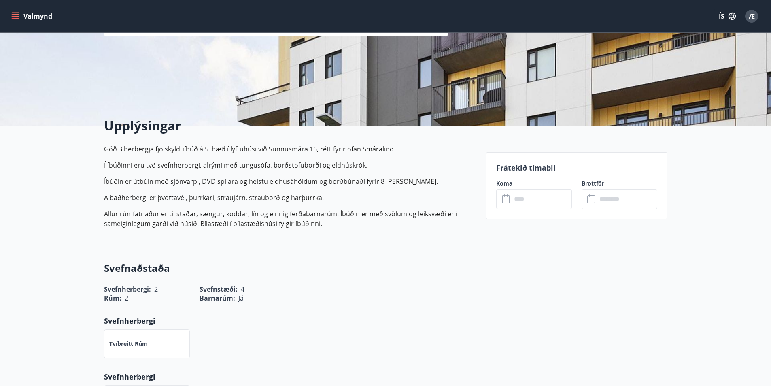
scroll to position [121, 0]
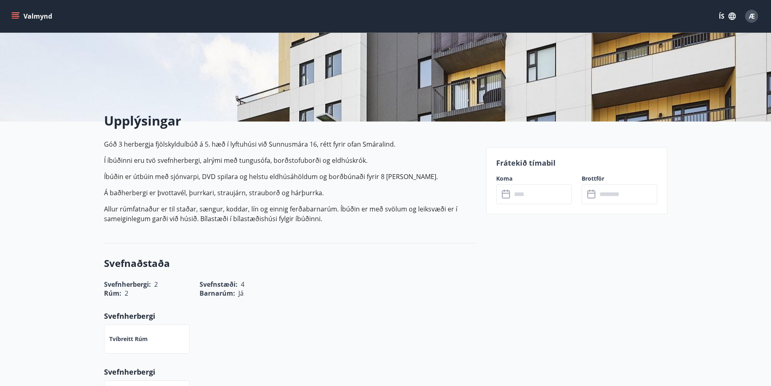
click at [501, 179] on label "Koma" at bounding box center [534, 179] width 76 height 8
click at [24, 15] on button "Valmynd" at bounding box center [33, 16] width 46 height 15
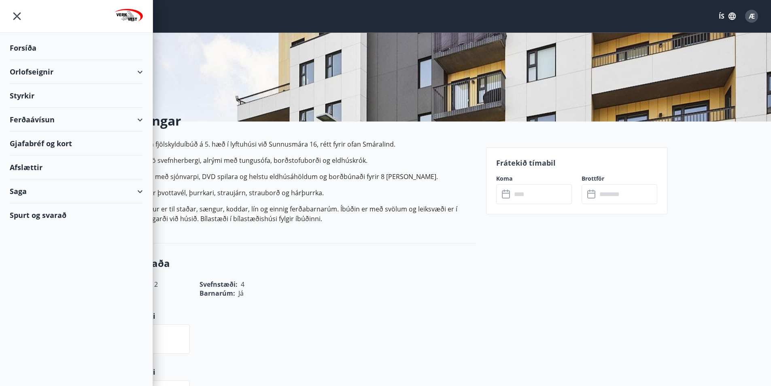
click at [172, 52] on div "Sunnusmári 16, íbúð 502 Sunnusmári 16 - 201 Kópavogi Svefnherbergi : 2 Svefnstæ…" at bounding box center [292, 0] width 376 height 243
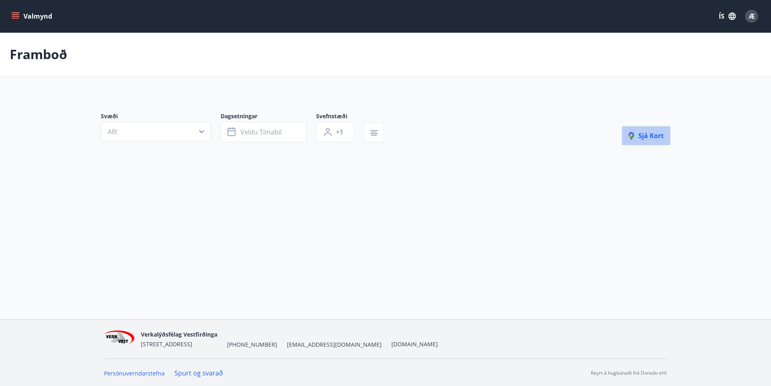
click at [659, 134] on span "Sjá kort" at bounding box center [646, 135] width 35 height 9
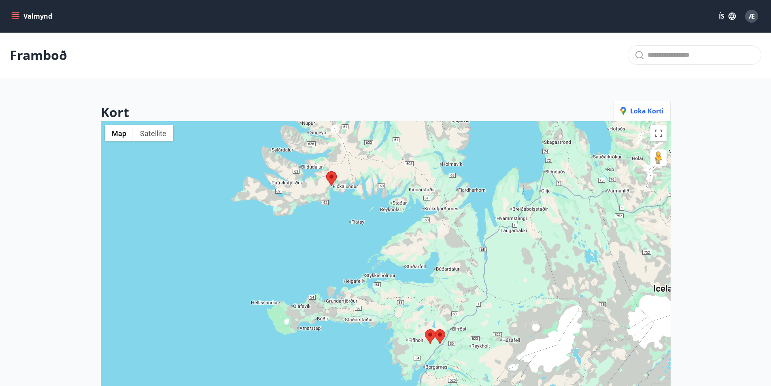
click at [480, 95] on div "Kort Loka korti ← Move left → Move right ↑ Move up ↓ Move down + Zoom in - Zoom…" at bounding box center [385, 303] width 583 height 419
click at [23, 111] on main "Framboð Kort Loka korti ← Move left → Move right ↑ Move up ↓ Move down + Zoom i…" at bounding box center [385, 272] width 771 height 481
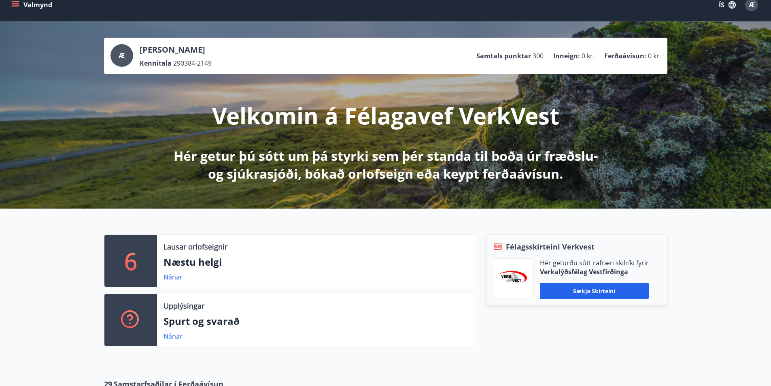
click at [201, 250] on p "Lausar orlofseignir" at bounding box center [196, 246] width 64 height 11
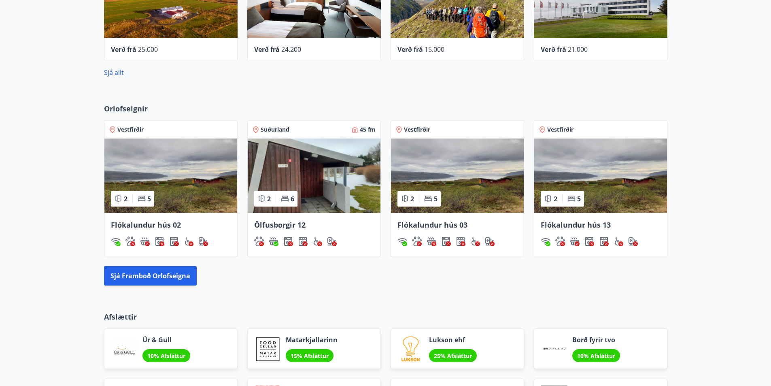
scroll to position [457, 0]
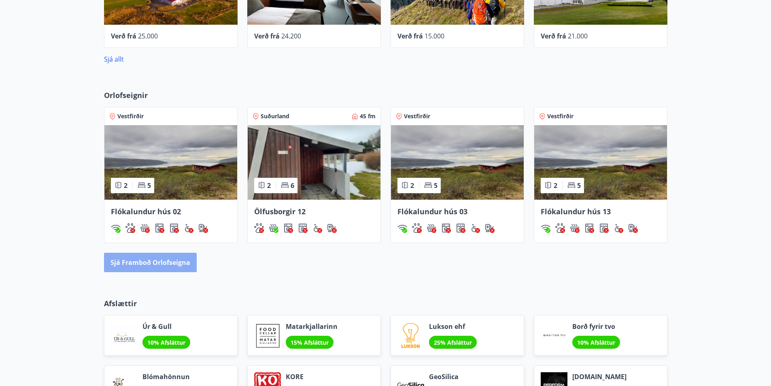
click at [136, 260] on button "Sjá framboð orlofseigna" at bounding box center [150, 262] width 93 height 19
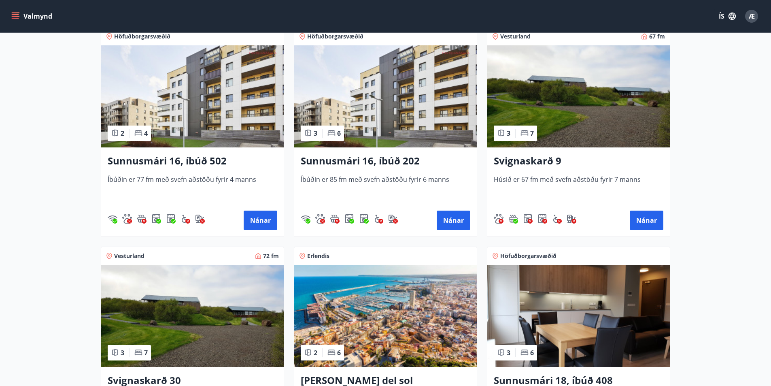
scroll to position [364, 0]
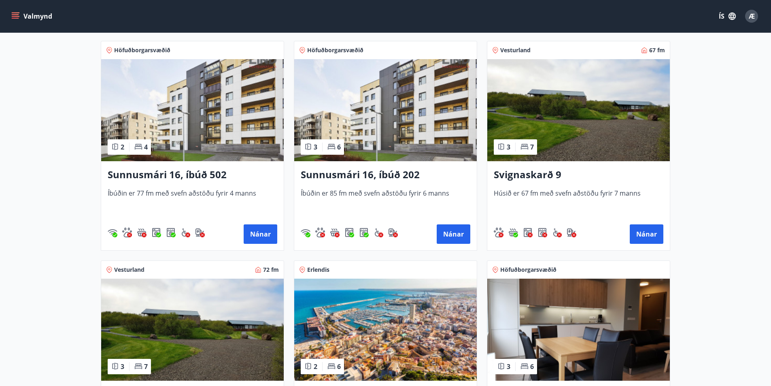
click at [313, 174] on h3 "Sunnusmári 16, íbúð 202" at bounding box center [386, 175] width 170 height 15
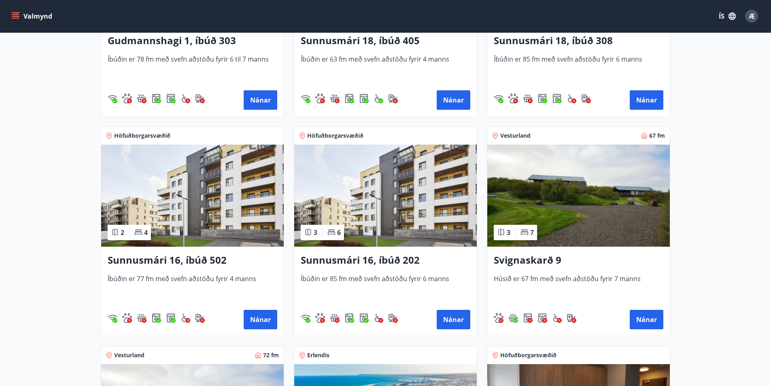
scroll to position [285, 0]
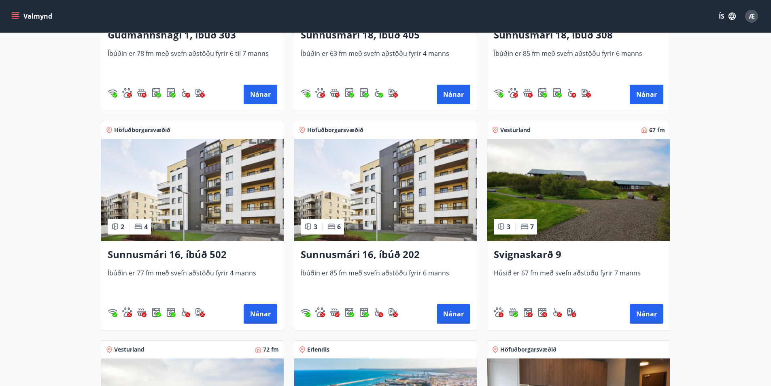
click at [374, 252] on h3 "Sunnusmári 16, íbúð 202" at bounding box center [386, 254] width 170 height 15
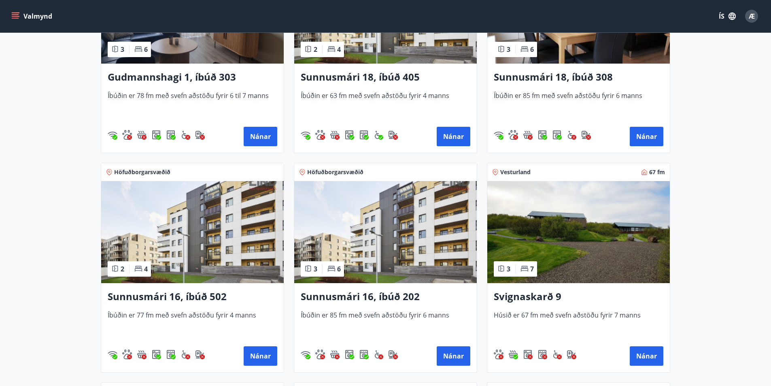
scroll to position [243, 0]
click at [456, 360] on button "Nánar" at bounding box center [454, 355] width 34 height 19
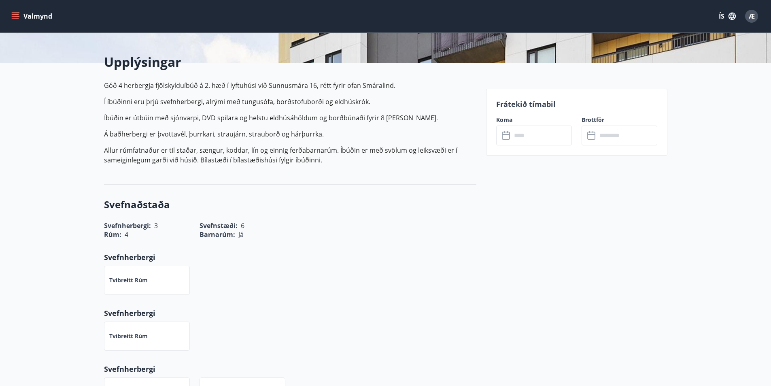
scroll to position [202, 0]
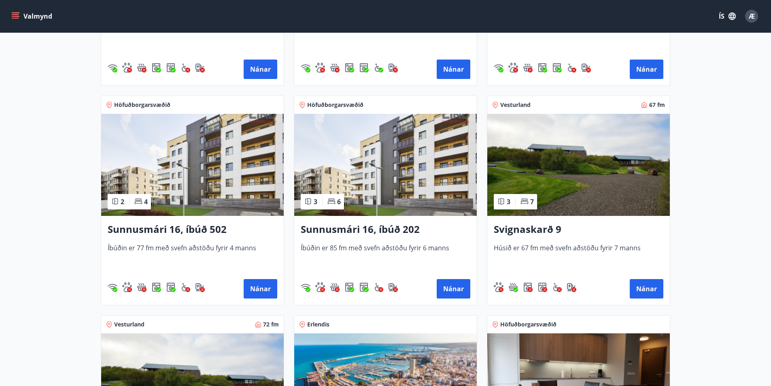
scroll to position [324, 0]
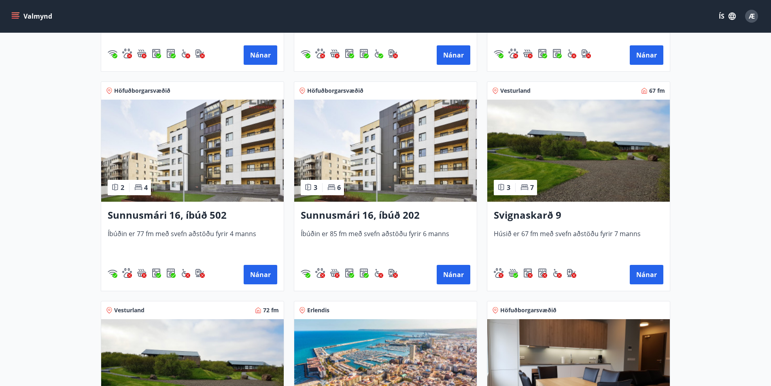
click at [409, 161] on img at bounding box center [385, 151] width 183 height 102
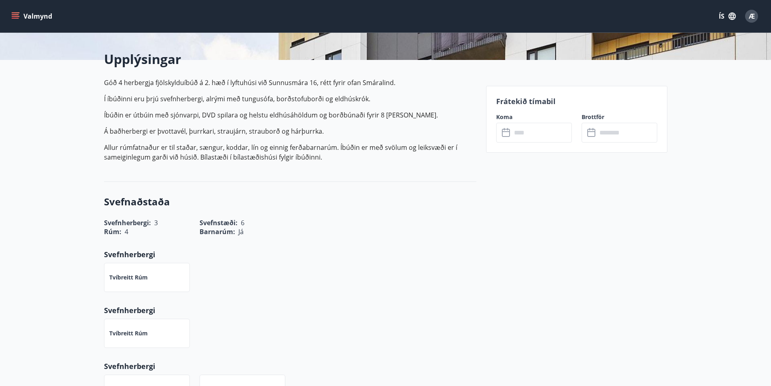
scroll to position [202, 0]
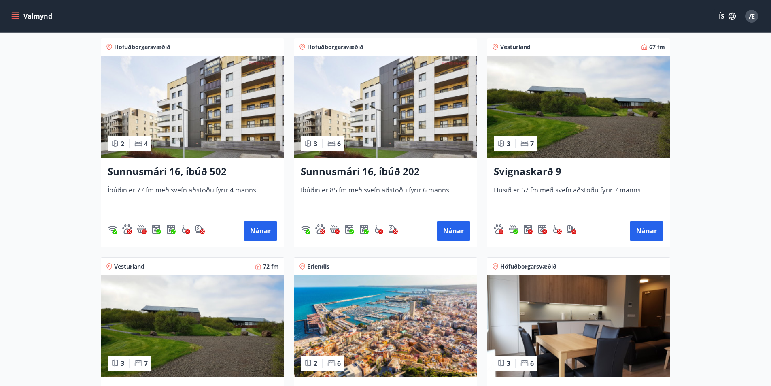
scroll to position [340, 0]
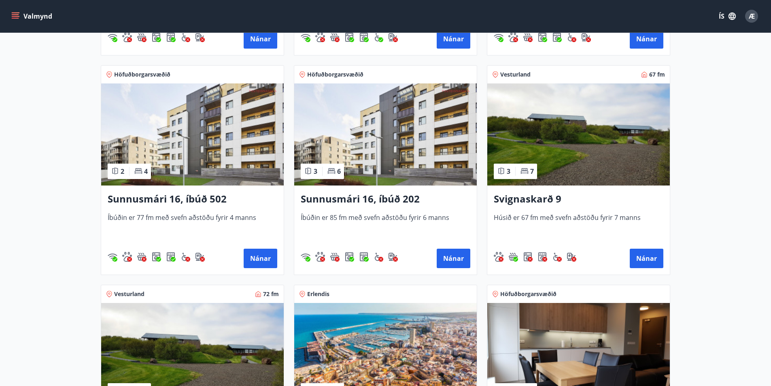
click at [329, 74] on span "Höfuðborgarsvæðið" at bounding box center [335, 74] width 56 height 8
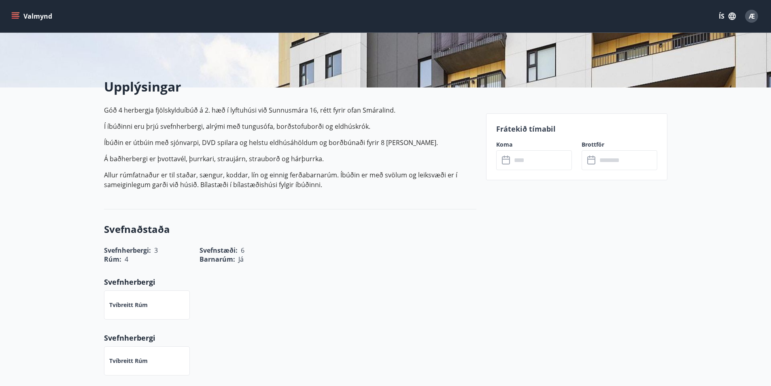
scroll to position [162, 0]
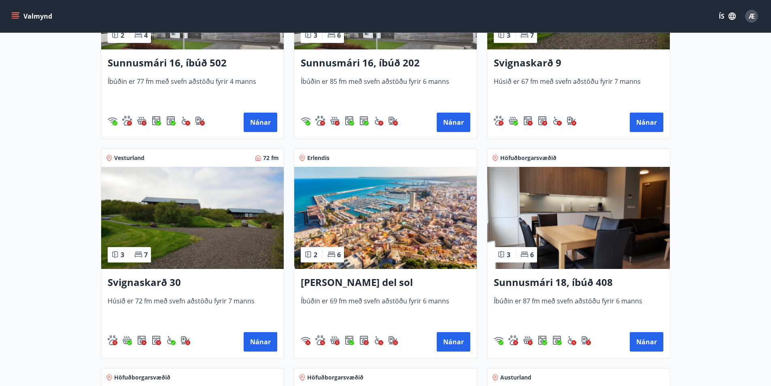
scroll to position [486, 0]
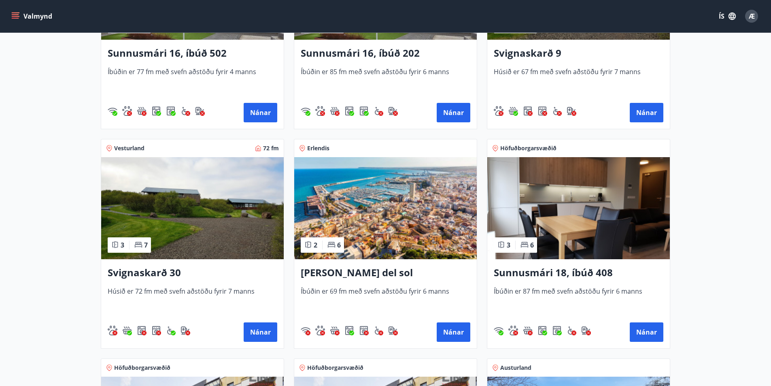
click at [356, 71] on span "Íbúðin er 85 fm með svefn aðstöðu fyrir 6 manns" at bounding box center [386, 80] width 170 height 27
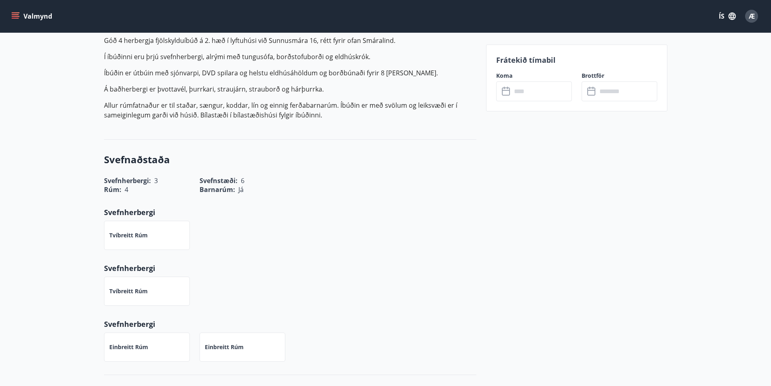
scroll to position [243, 0]
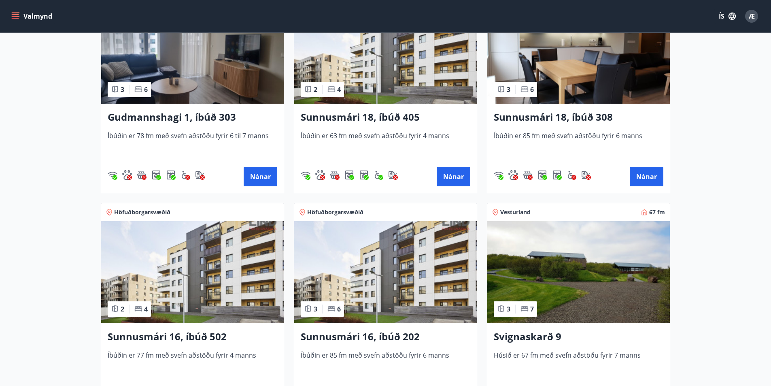
scroll to position [243, 0]
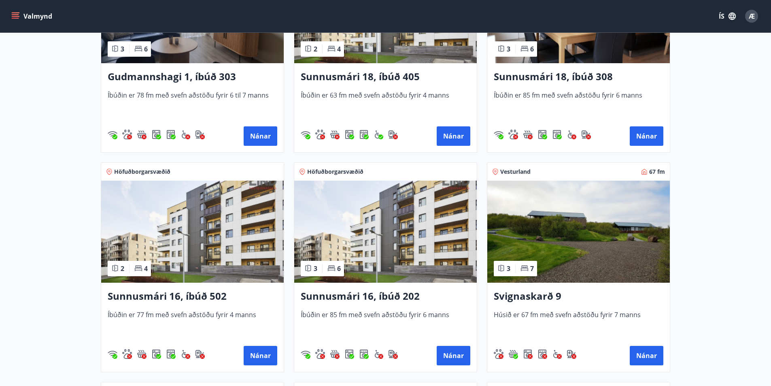
click at [315, 171] on span "Höfuðborgarsvæðið" at bounding box center [335, 172] width 56 height 8
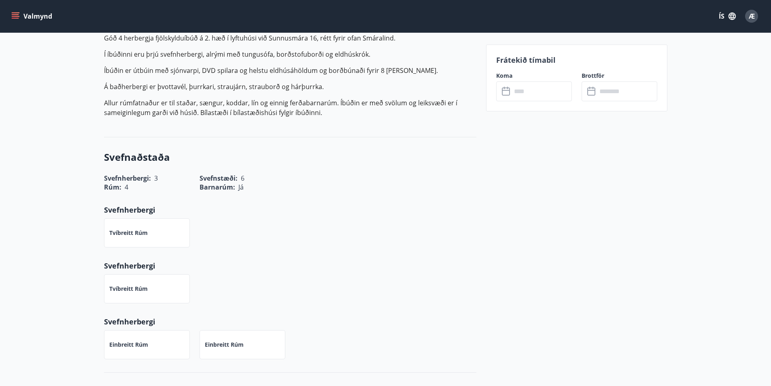
scroll to position [243, 0]
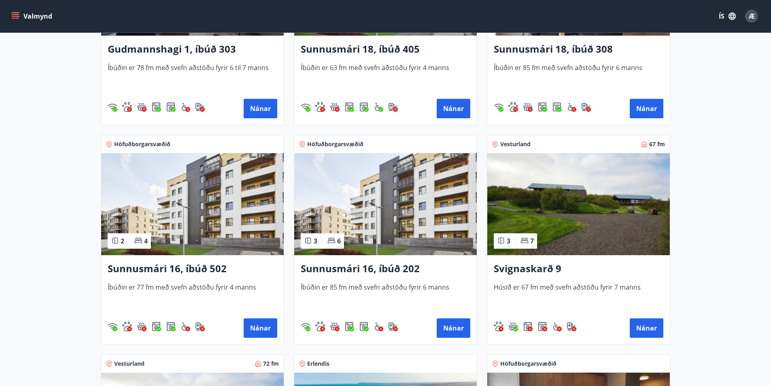
scroll to position [283, 0]
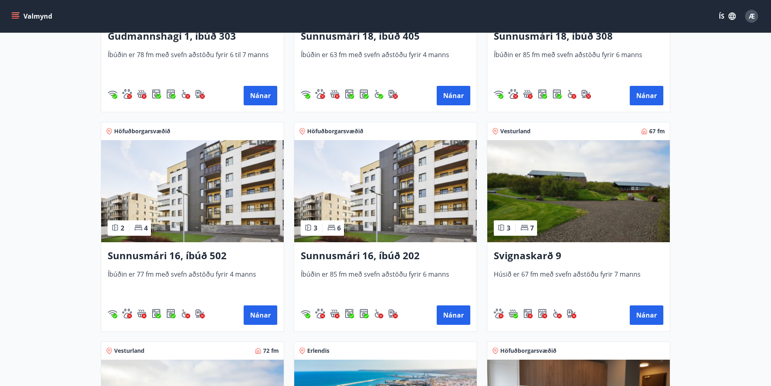
click at [387, 257] on h3 "Sunnusmári 16, íbúð 202" at bounding box center [386, 256] width 170 height 15
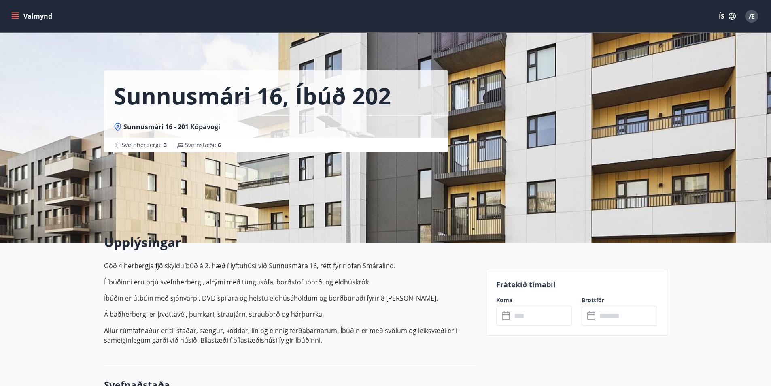
click at [526, 287] on p "Frátekið tímabil" at bounding box center [576, 284] width 161 height 11
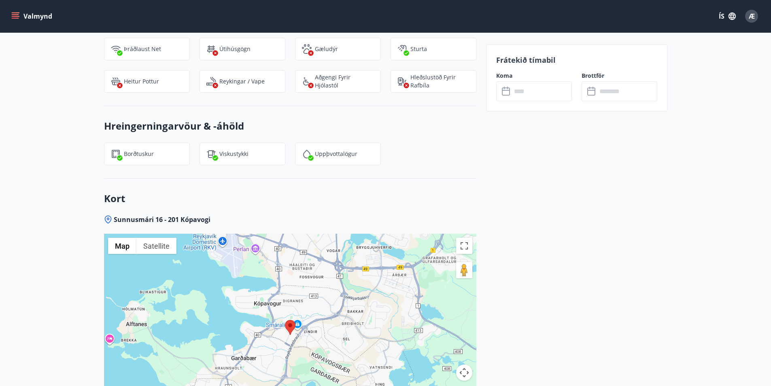
scroll to position [931, 0]
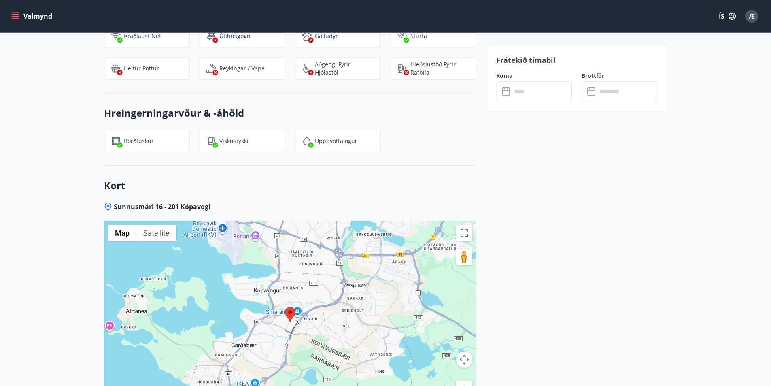
click at [512, 62] on p "Frátekið tímabil" at bounding box center [576, 60] width 161 height 11
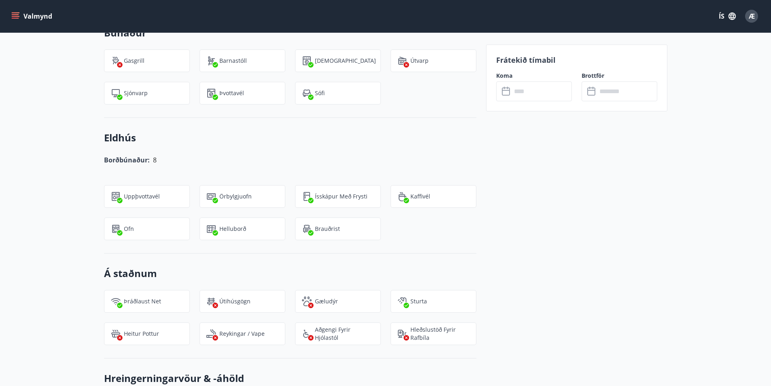
scroll to position [648, 0]
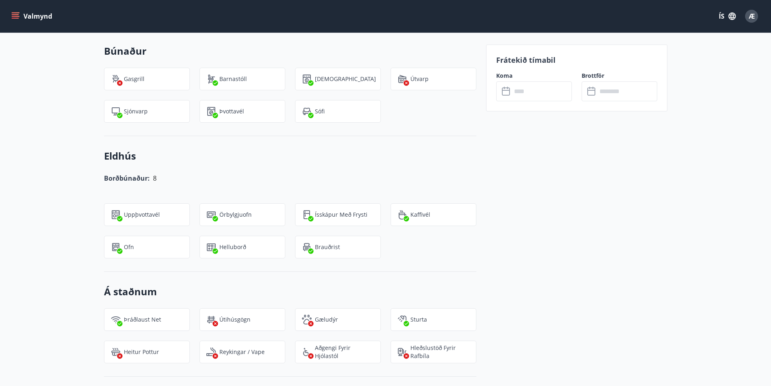
click at [509, 61] on p "Frátekið tímabil" at bounding box center [576, 60] width 161 height 11
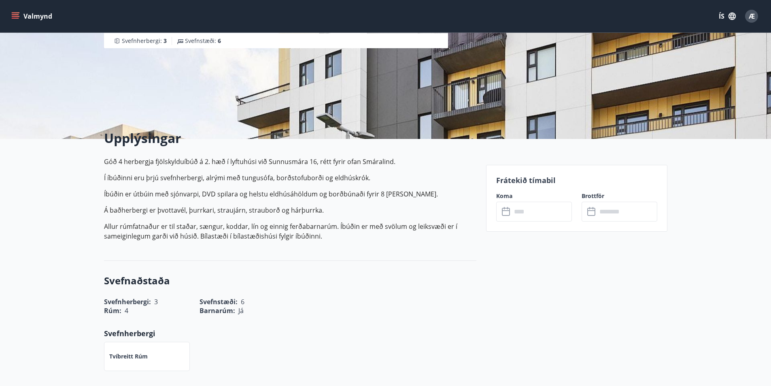
scroll to position [121, 0]
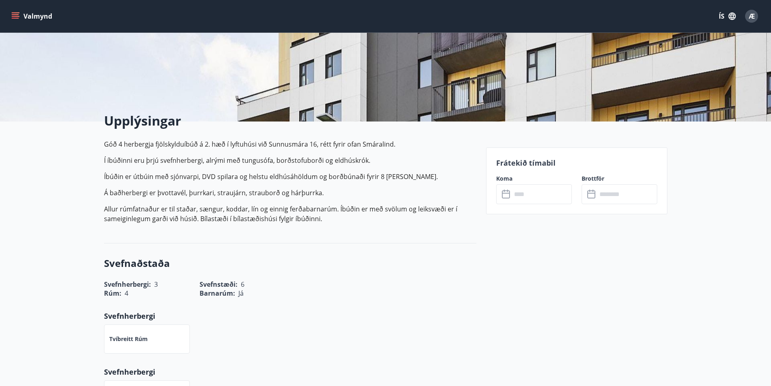
click at [142, 145] on p "Góð 4 herbergja fjölskylduíbúð á 2. hæð í lyftuhúsi við Sunnusmára 16, rétt fyr…" at bounding box center [290, 144] width 373 height 10
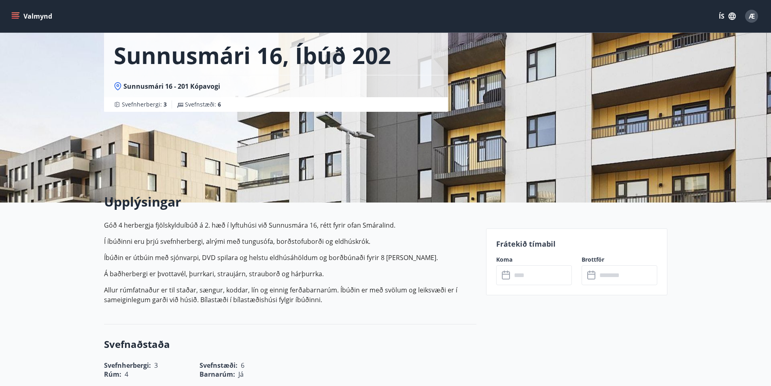
scroll to position [0, 0]
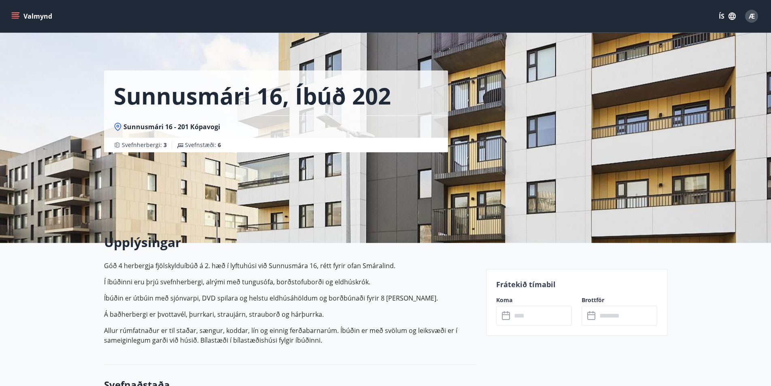
click at [551, 287] on p "Frátekið tímabil" at bounding box center [576, 284] width 161 height 11
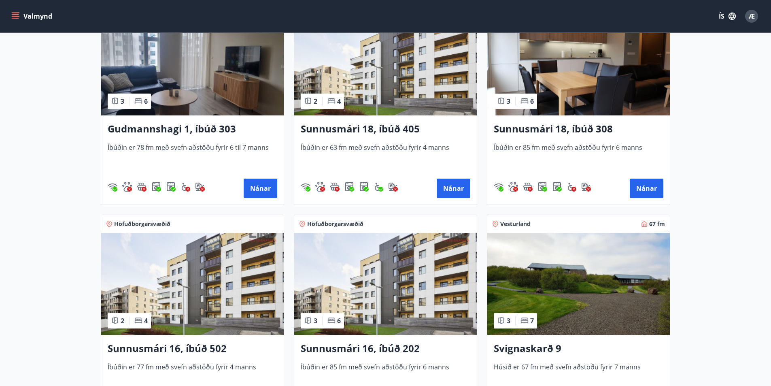
scroll to position [202, 0]
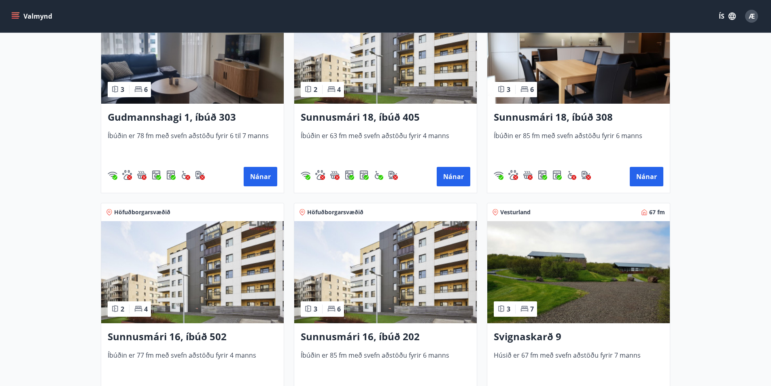
click at [408, 271] on img at bounding box center [385, 272] width 183 height 102
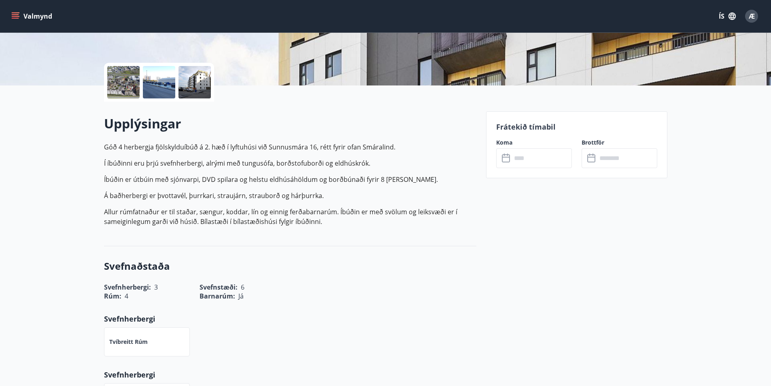
scroll to position [162, 0]
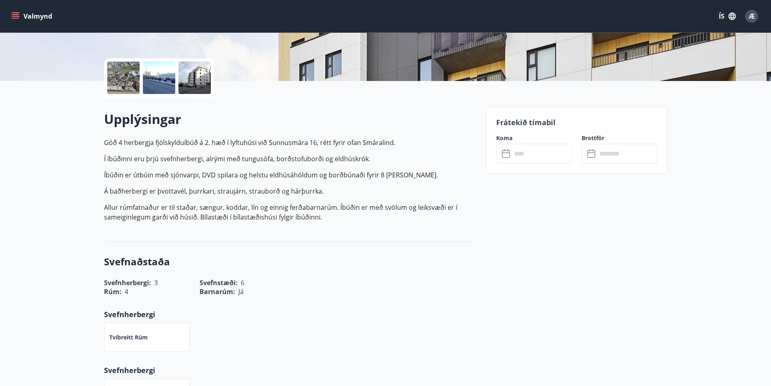
click at [503, 138] on label "Koma" at bounding box center [534, 138] width 76 height 8
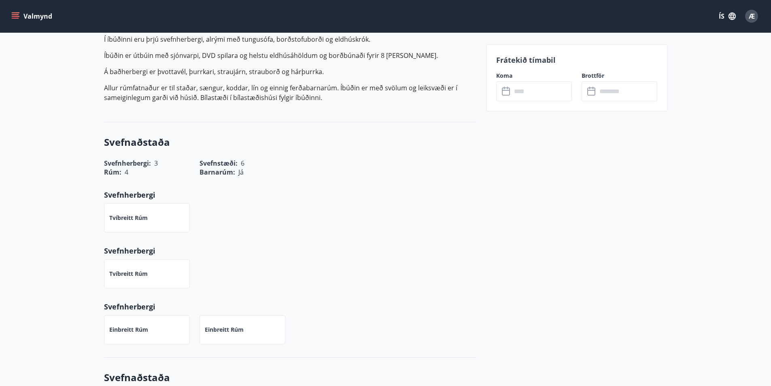
scroll to position [283, 0]
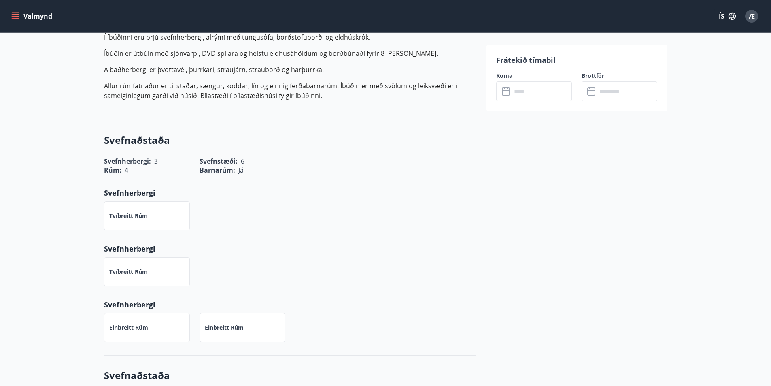
click at [505, 74] on label "Koma" at bounding box center [534, 76] width 76 height 8
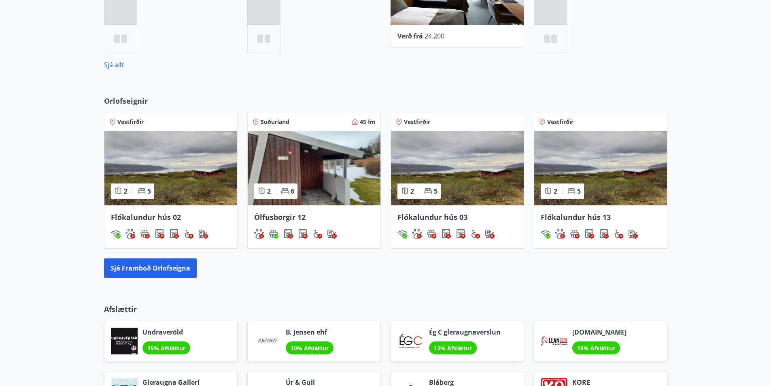
scroll to position [481, 0]
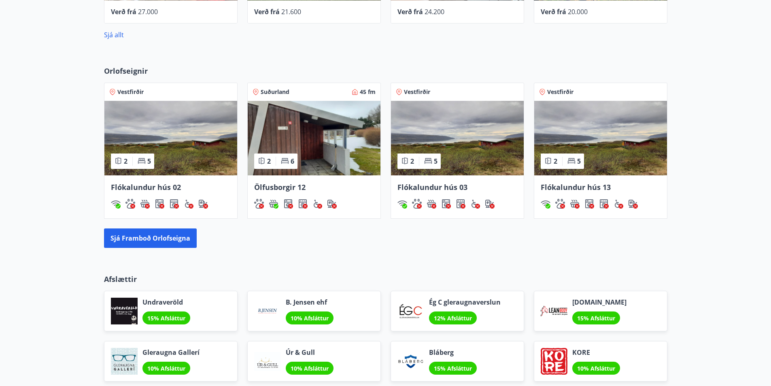
click at [259, 189] on span "Ölfusborgir 12" at bounding box center [279, 187] width 51 height 10
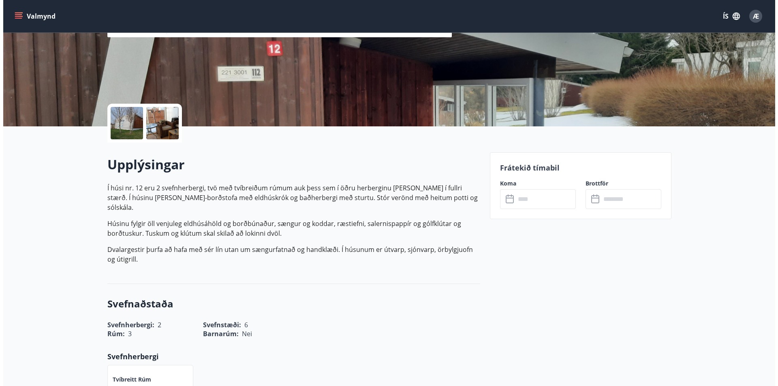
scroll to position [121, 0]
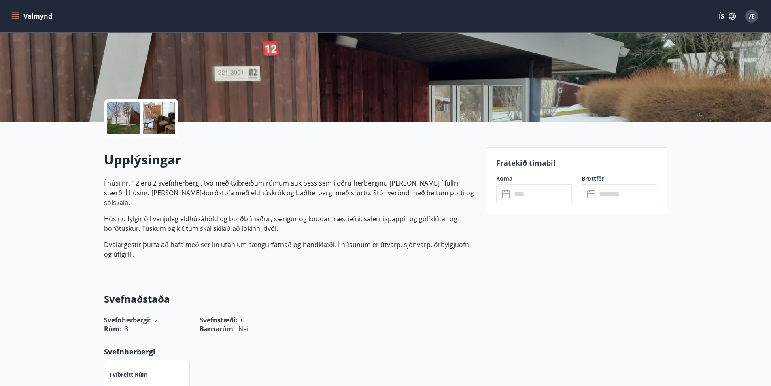
click at [123, 123] on div at bounding box center [123, 118] width 32 height 32
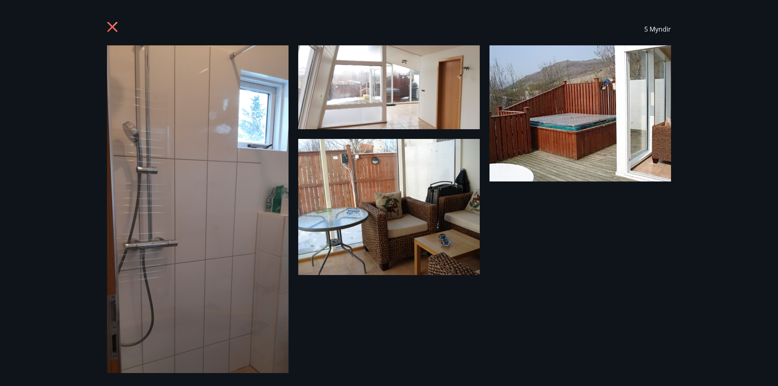
click at [387, 105] on img at bounding box center [388, 87] width 181 height 84
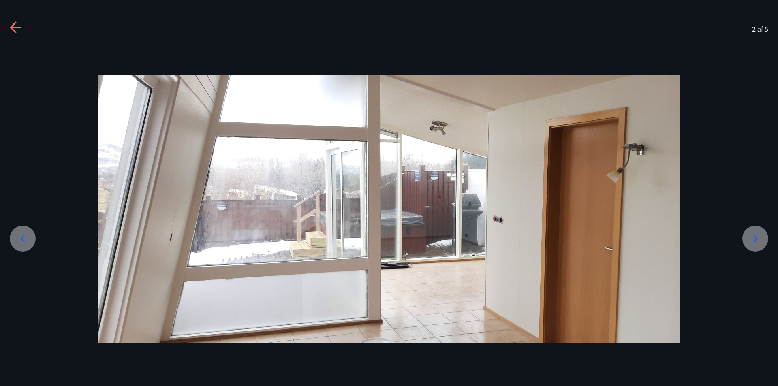
click at [754, 238] on icon at bounding box center [754, 238] width 13 height 13
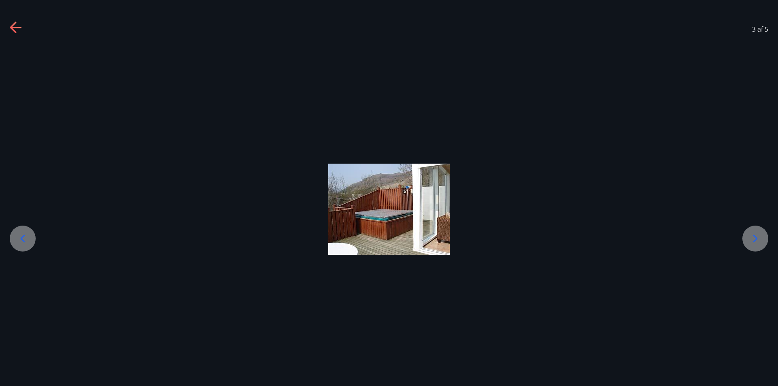
click at [753, 238] on icon at bounding box center [754, 238] width 13 height 13
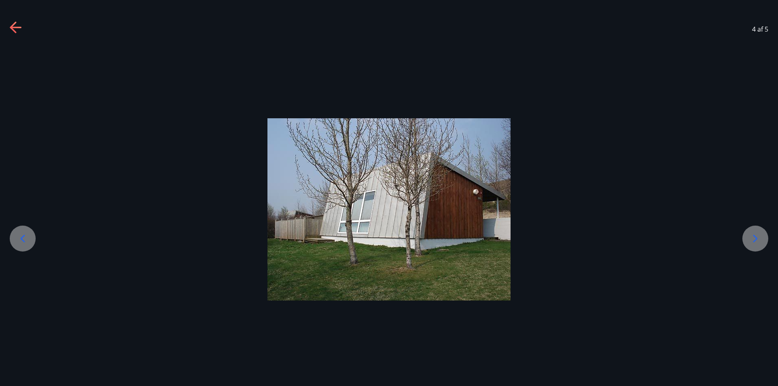
click at [751, 238] on icon at bounding box center [754, 238] width 13 height 13
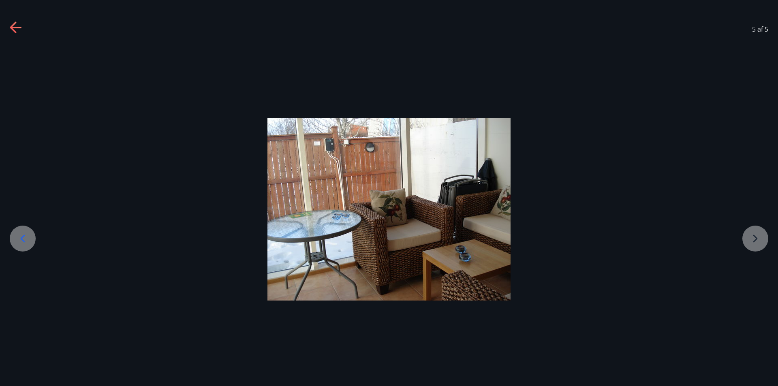
click at [751, 238] on div at bounding box center [389, 209] width 778 height 182
click at [15, 26] on icon at bounding box center [16, 27] width 13 height 13
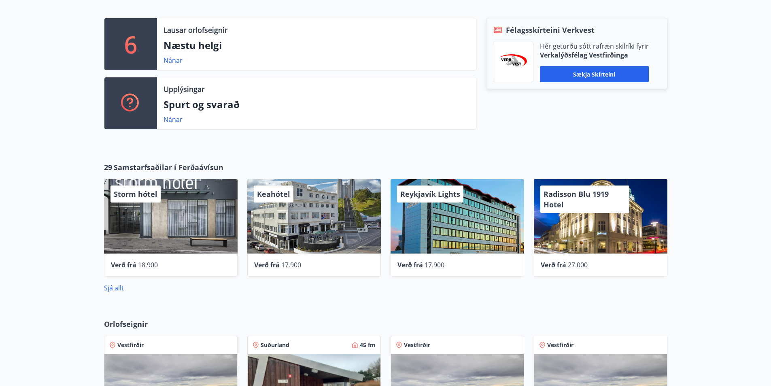
scroll to position [229, 0]
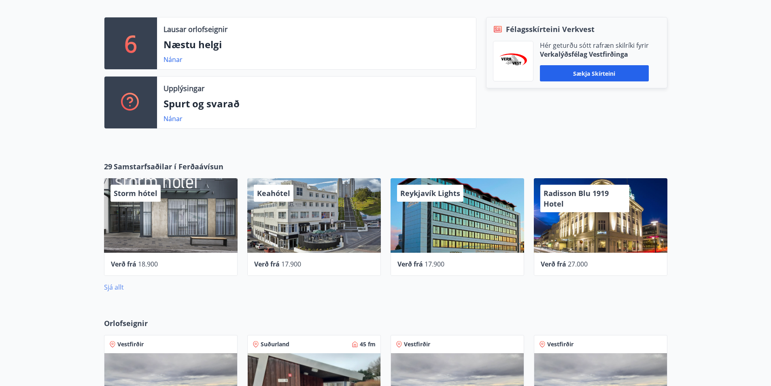
click at [116, 287] on link "Sjá allt" at bounding box center [114, 287] width 20 height 9
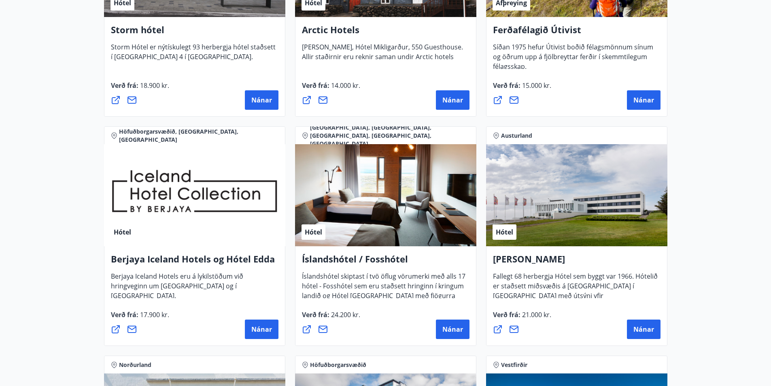
scroll to position [1012, 0]
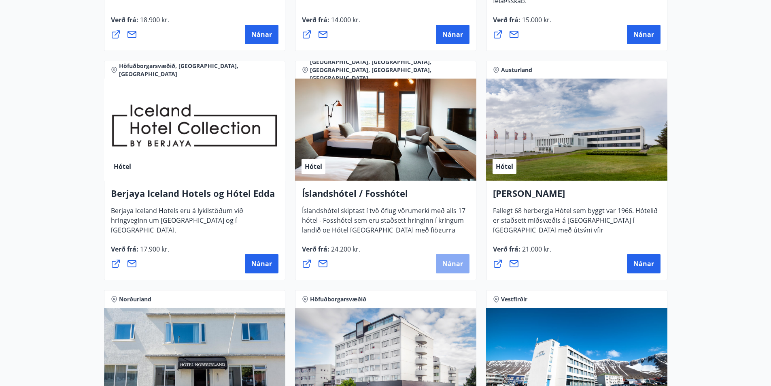
click at [449, 264] on span "Nánar" at bounding box center [453, 263] width 21 height 9
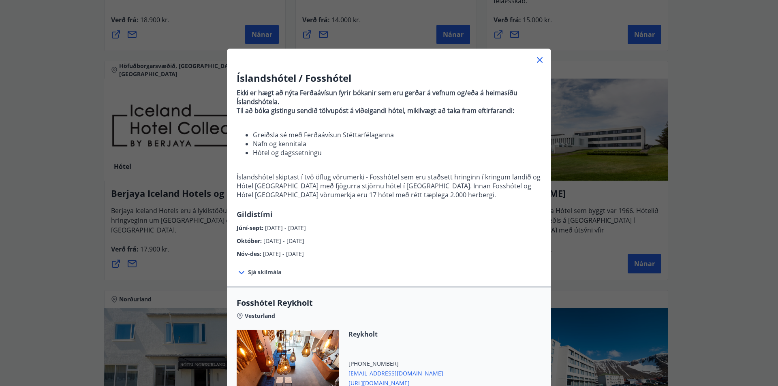
click at [536, 56] on icon at bounding box center [540, 60] width 10 height 10
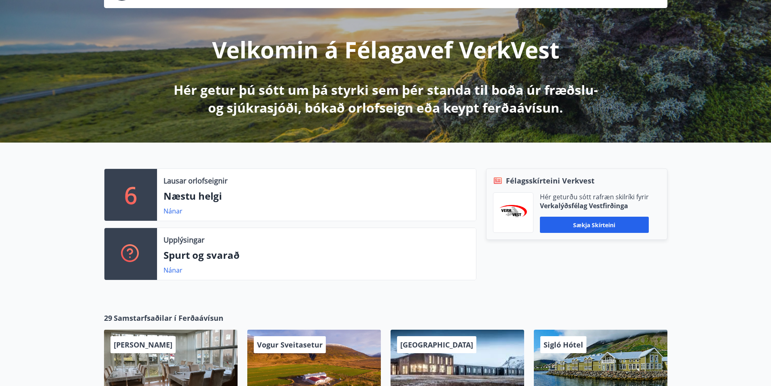
scroll to position [81, 0]
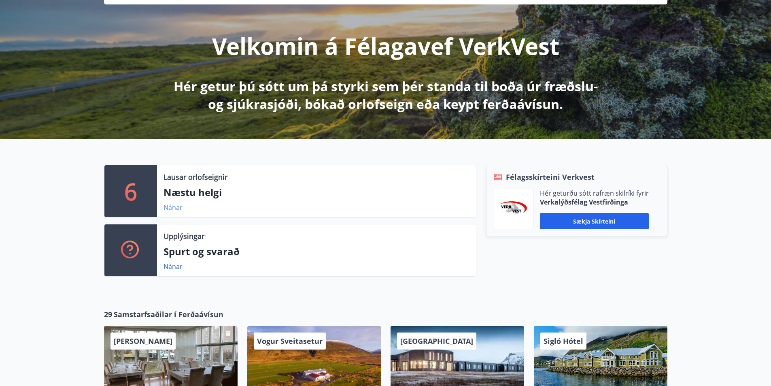
click at [165, 208] on link "Nánar" at bounding box center [173, 207] width 19 height 9
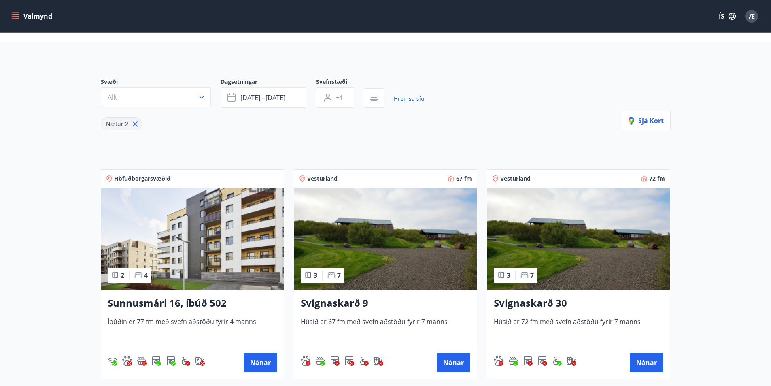
scroll to position [32, 0]
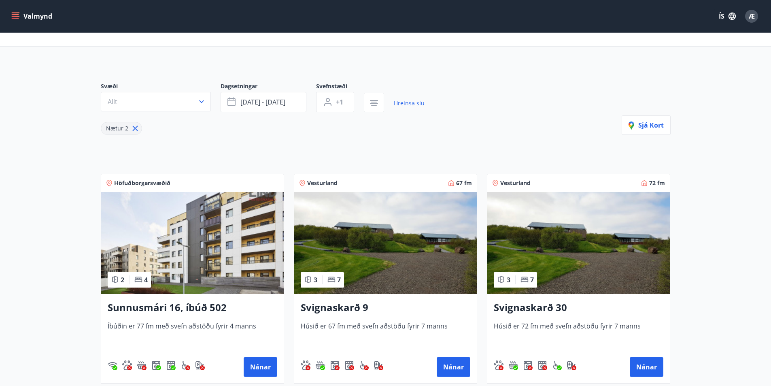
click at [143, 182] on span "Höfuðborgarsvæðið" at bounding box center [142, 183] width 56 height 8
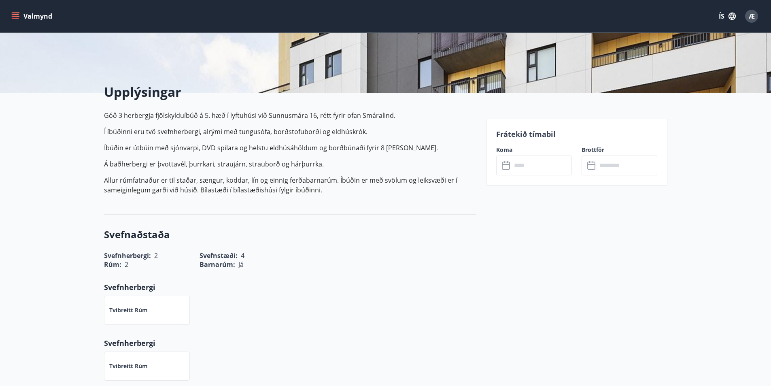
scroll to position [162, 0]
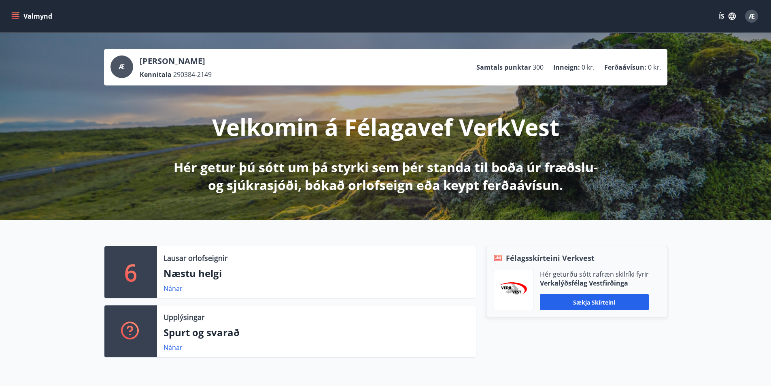
click at [36, 15] on button "Valmynd" at bounding box center [33, 16] width 46 height 15
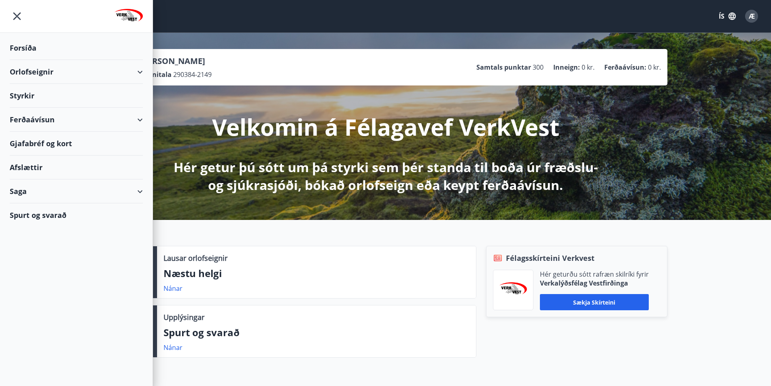
click at [202, 19] on div "Valmynd ÍS Æ" at bounding box center [386, 15] width 752 height 19
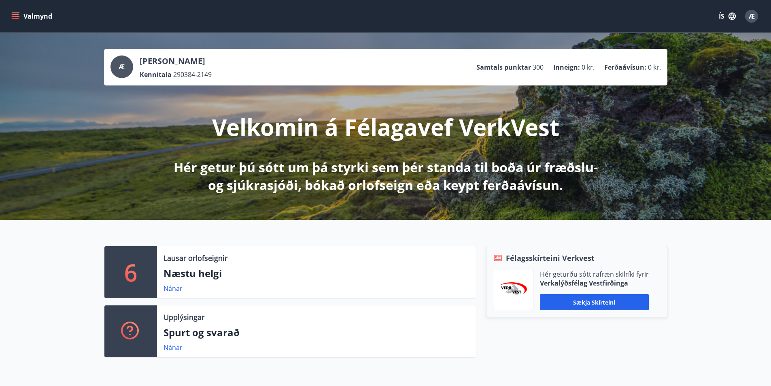
click at [170, 261] on p "Lausar orlofseignir" at bounding box center [196, 258] width 64 height 11
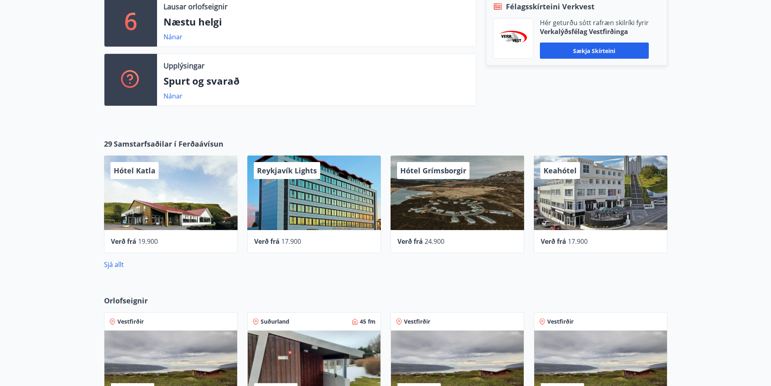
scroll to position [233, 0]
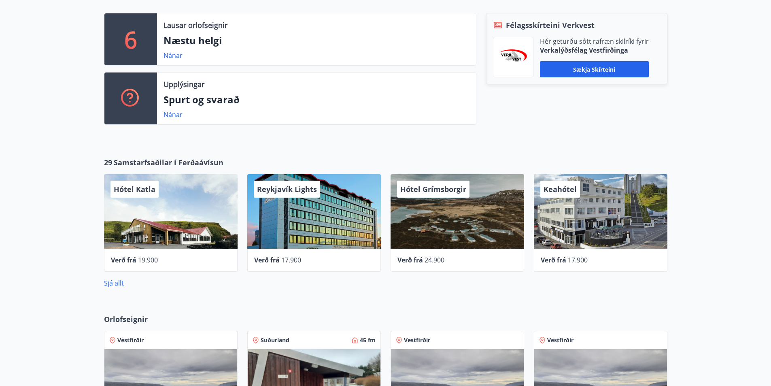
click at [203, 27] on p "Lausar orlofseignir" at bounding box center [196, 25] width 64 height 11
click at [170, 55] on link "Nánar" at bounding box center [173, 55] width 19 height 9
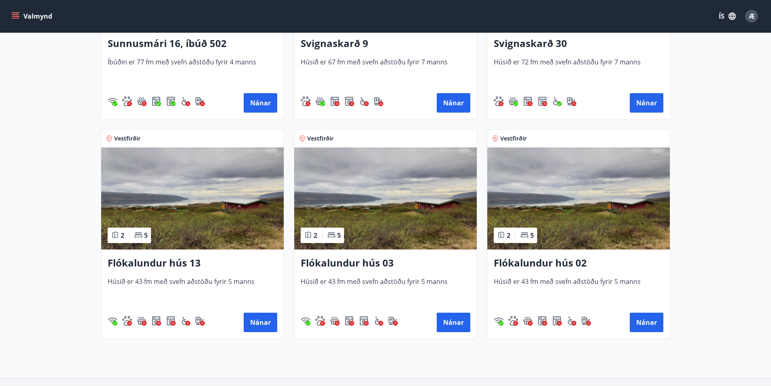
scroll to position [243, 0]
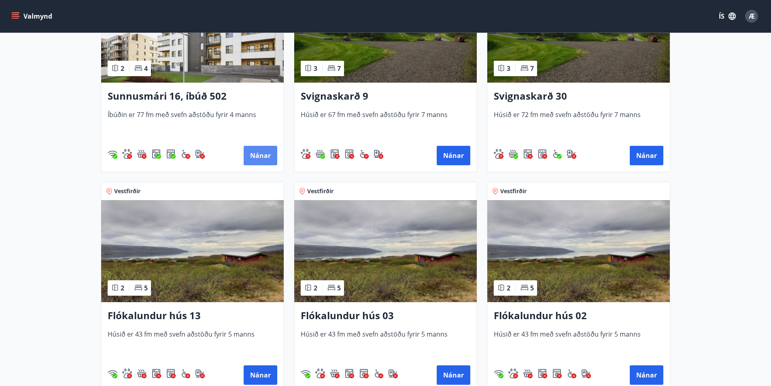
click at [251, 153] on button "Nánar" at bounding box center [261, 155] width 34 height 19
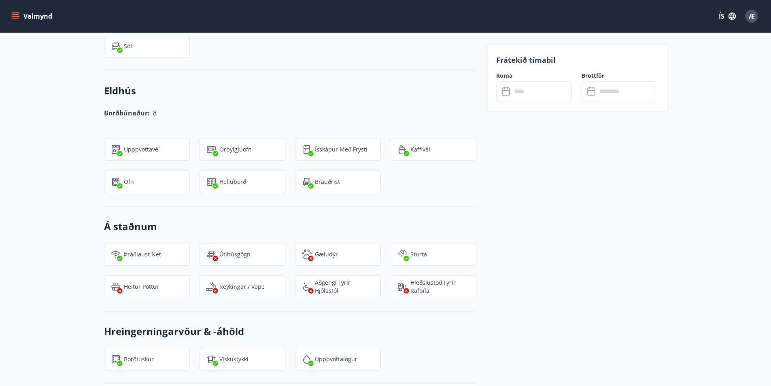
scroll to position [688, 0]
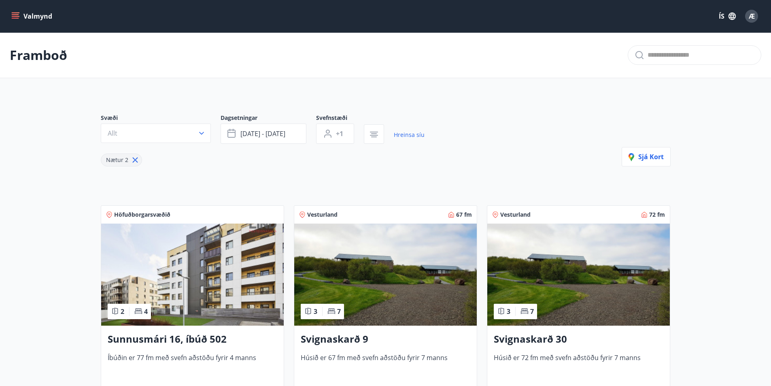
click at [160, 212] on span "Höfuðborgarsvæðið" at bounding box center [142, 215] width 56 height 8
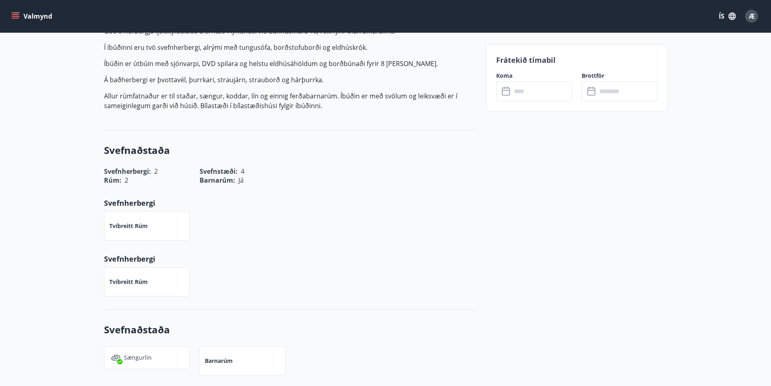
scroll to position [283, 0]
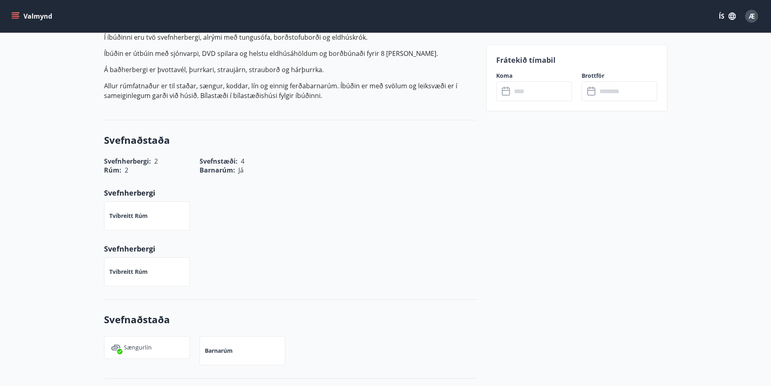
click at [511, 76] on label "Koma" at bounding box center [534, 76] width 76 height 8
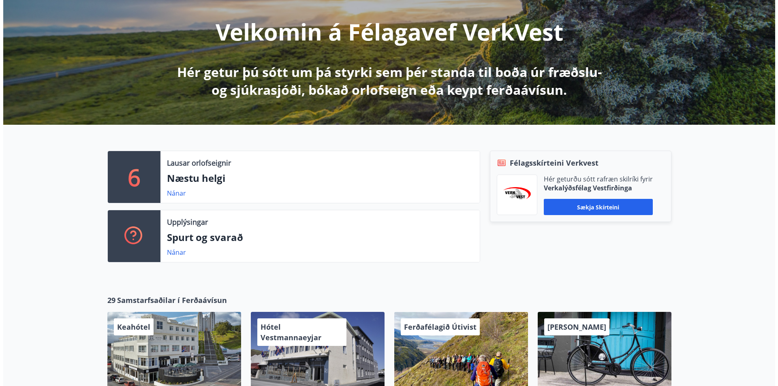
scroll to position [55, 0]
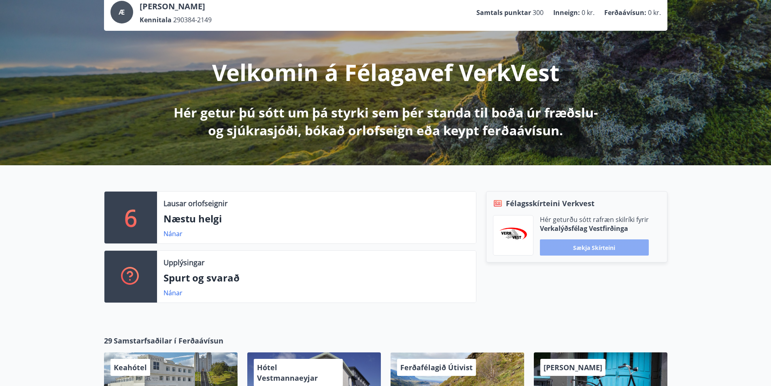
click at [601, 247] on button "Sækja skírteini" at bounding box center [594, 247] width 109 height 16
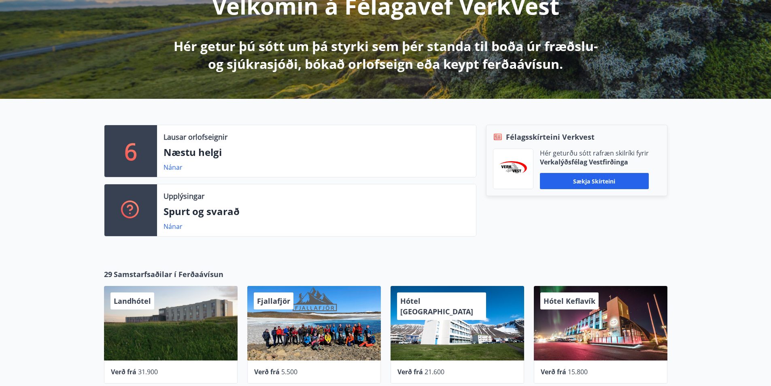
scroll to position [121, 0]
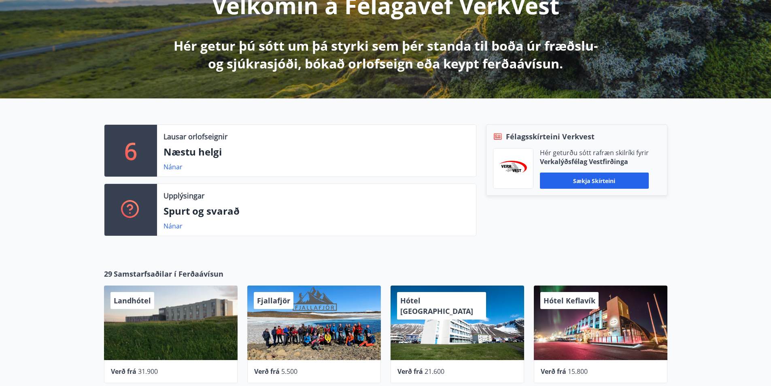
click at [206, 140] on p "Lausar orlofseignir" at bounding box center [196, 136] width 64 height 11
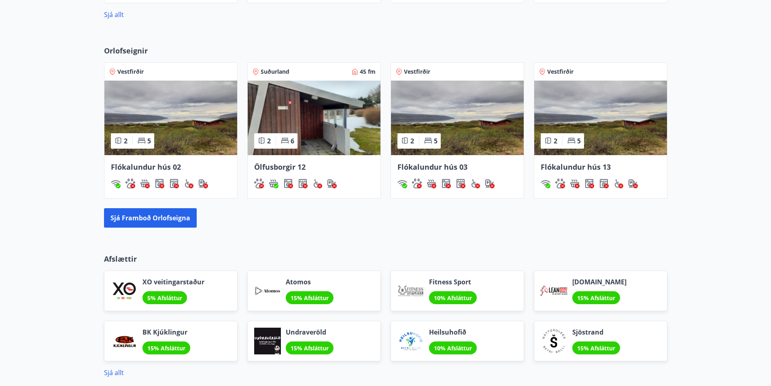
scroll to position [526, 0]
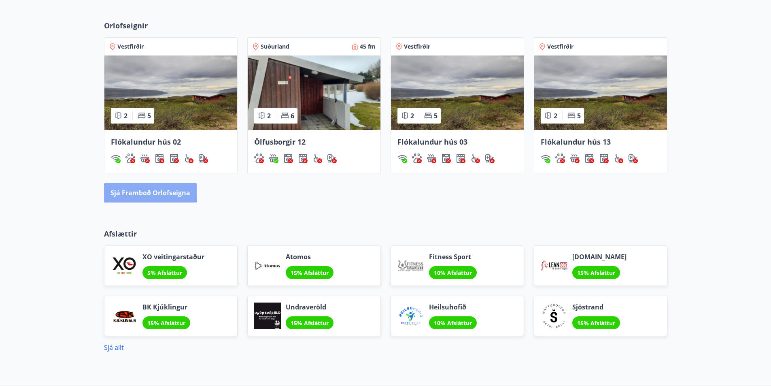
click at [140, 190] on button "Sjá framboð orlofseigna" at bounding box center [150, 192] width 93 height 19
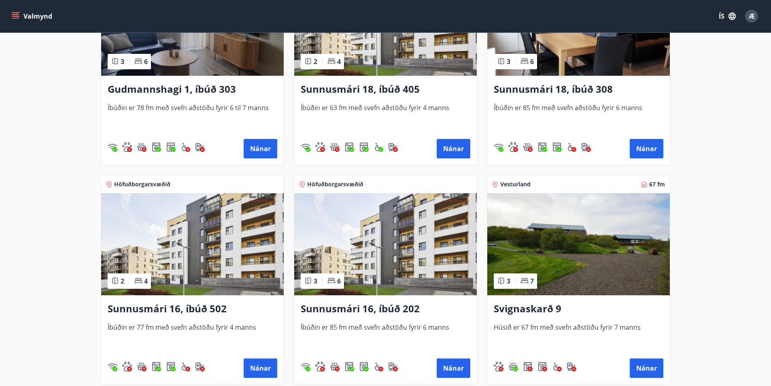
scroll to position [243, 0]
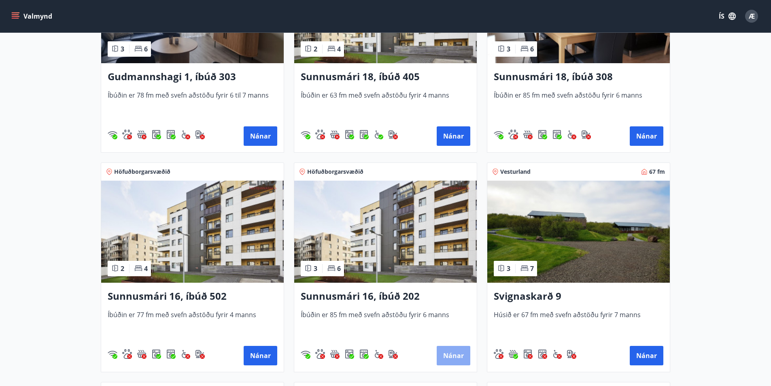
click at [456, 351] on button "Nánar" at bounding box center [454, 355] width 34 height 19
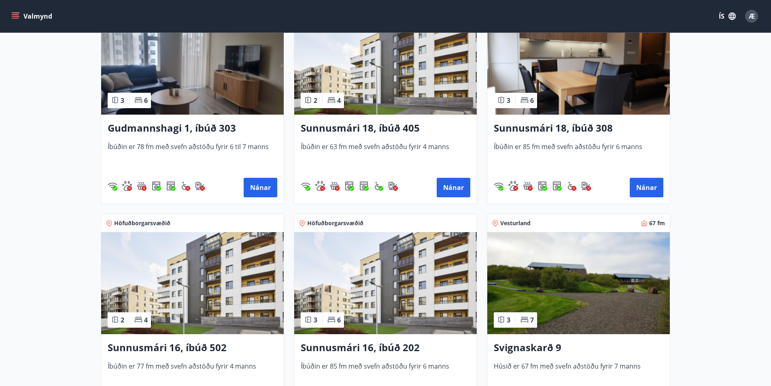
scroll to position [202, 0]
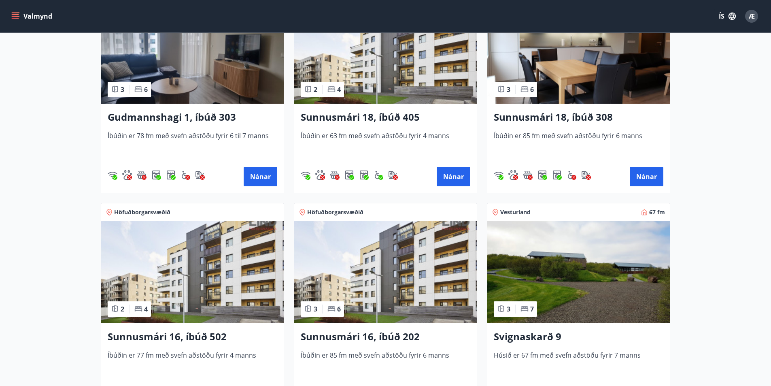
click at [376, 277] on img at bounding box center [385, 272] width 183 height 102
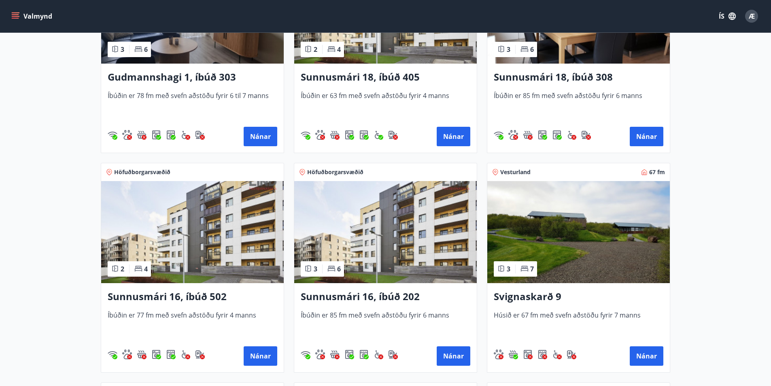
scroll to position [243, 0]
click at [350, 314] on span "Íbúðin er 85 fm með svefn aðstöðu fyrir 6 manns" at bounding box center [386, 323] width 170 height 27
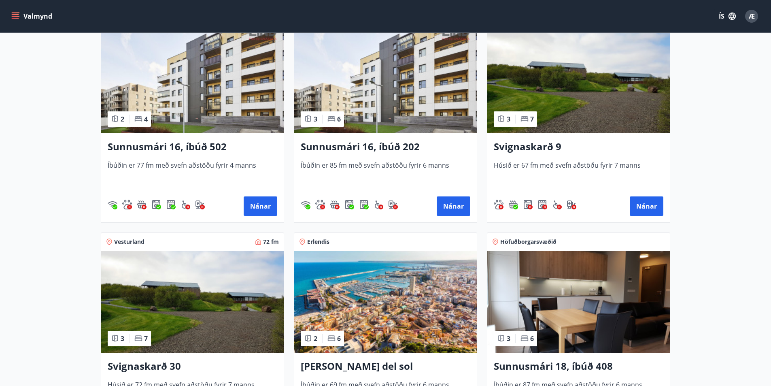
scroll to position [405, 0]
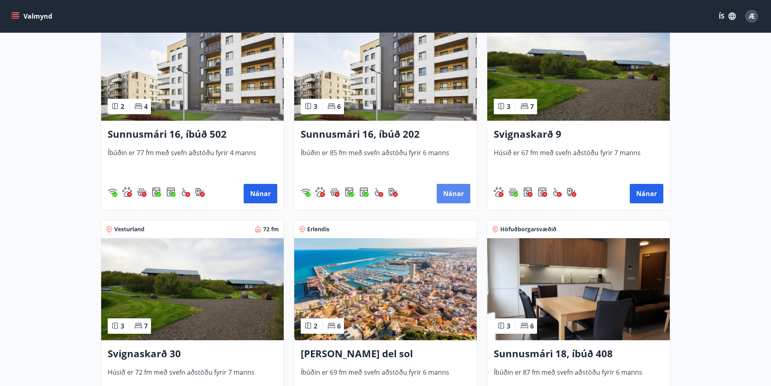
click at [460, 193] on button "Nánar" at bounding box center [454, 193] width 34 height 19
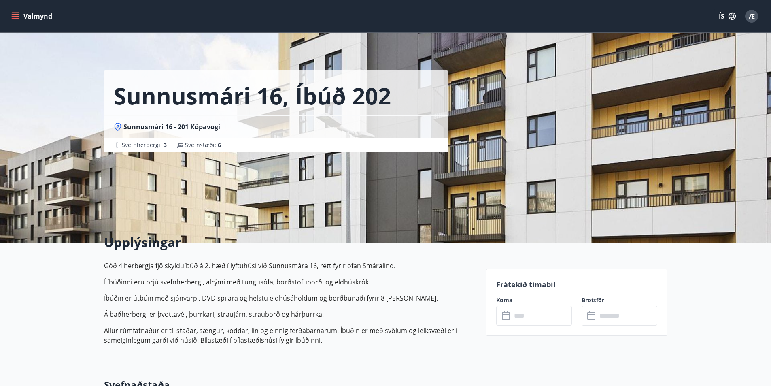
click at [498, 288] on p "Frátekið tímabil" at bounding box center [576, 284] width 161 height 11
click at [234, 200] on div "Sunnusmári 16, íbúð 202 Sunnusmári 16 - 201 Kópavogi Svefnherbergi : 3 Svefnstæ…" at bounding box center [292, 121] width 376 height 243
click at [170, 245] on h2 "Upplýsingar" at bounding box center [290, 242] width 373 height 18
